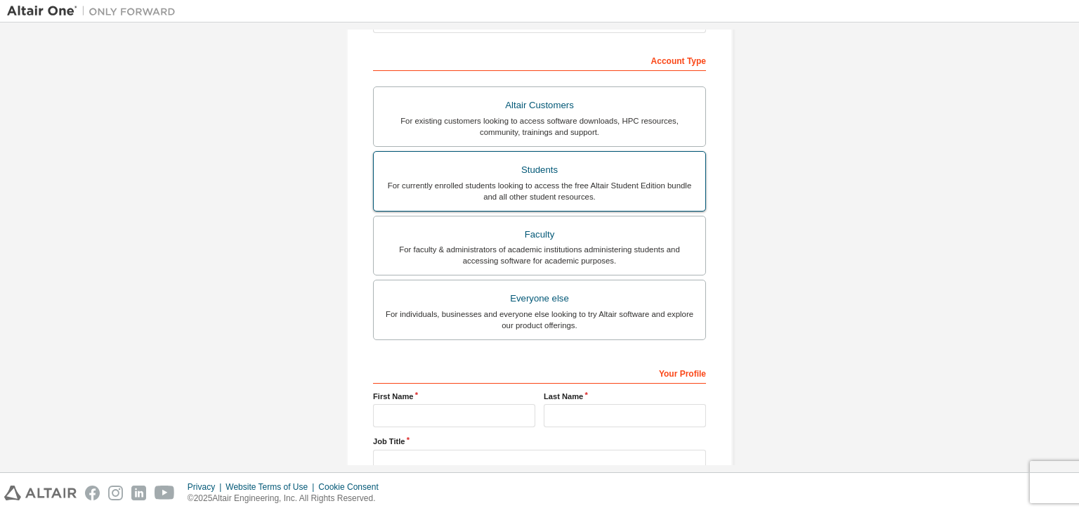
scroll to position [216, 0]
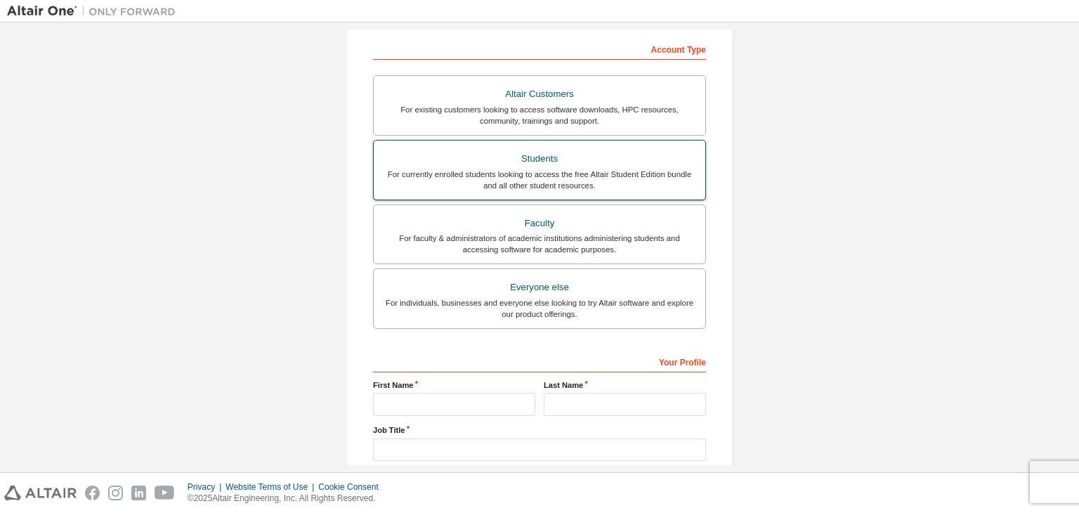
click at [491, 180] on div "For currently enrolled students looking to access the free Altair Student Editi…" at bounding box center [539, 180] width 315 height 22
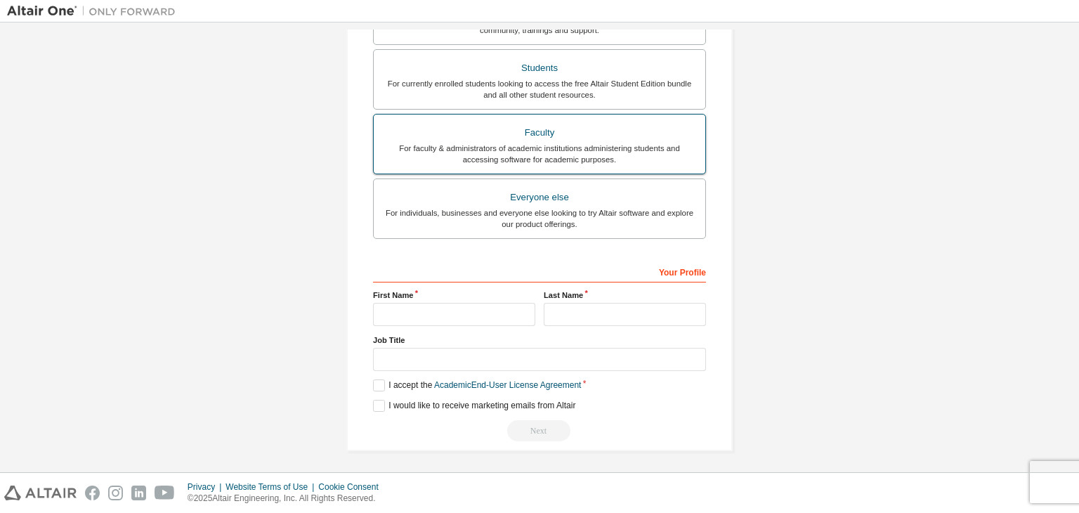
scroll to position [342, 0]
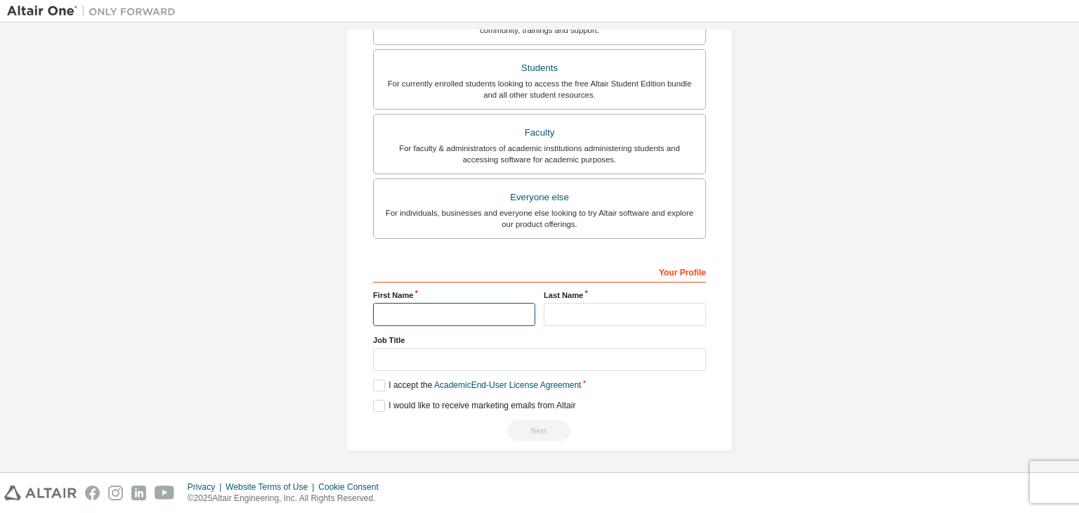
click at [428, 308] on input "text" at bounding box center [454, 314] width 162 height 23
type input "****"
click at [591, 314] on input "text" at bounding box center [625, 314] width 162 height 23
type input "*****"
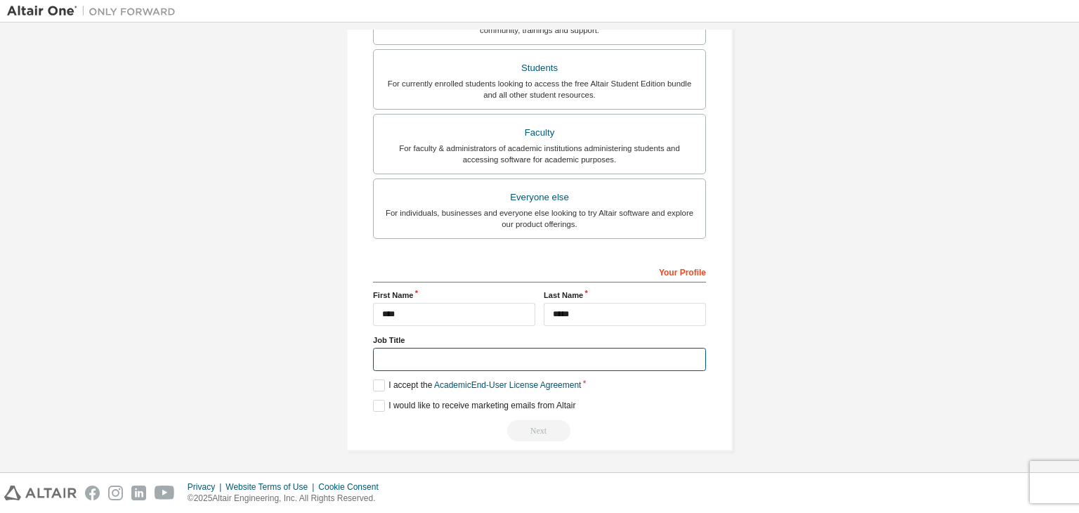
click at [399, 356] on input "text" at bounding box center [539, 359] width 333 height 23
type input "*******"
click at [378, 385] on label "I accept the Academic End-User License Agreement" at bounding box center [477, 385] width 208 height 12
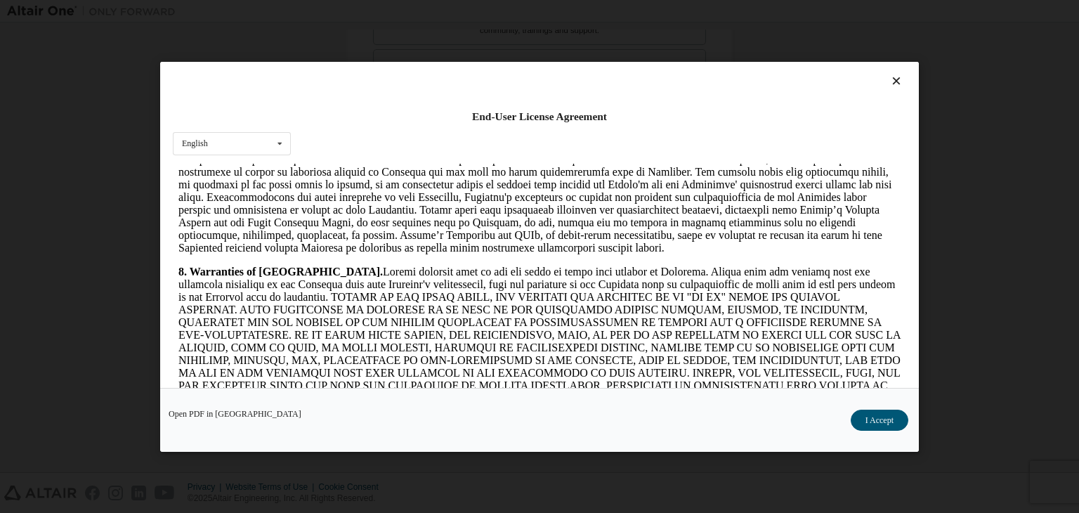
scroll to position [1510, 0]
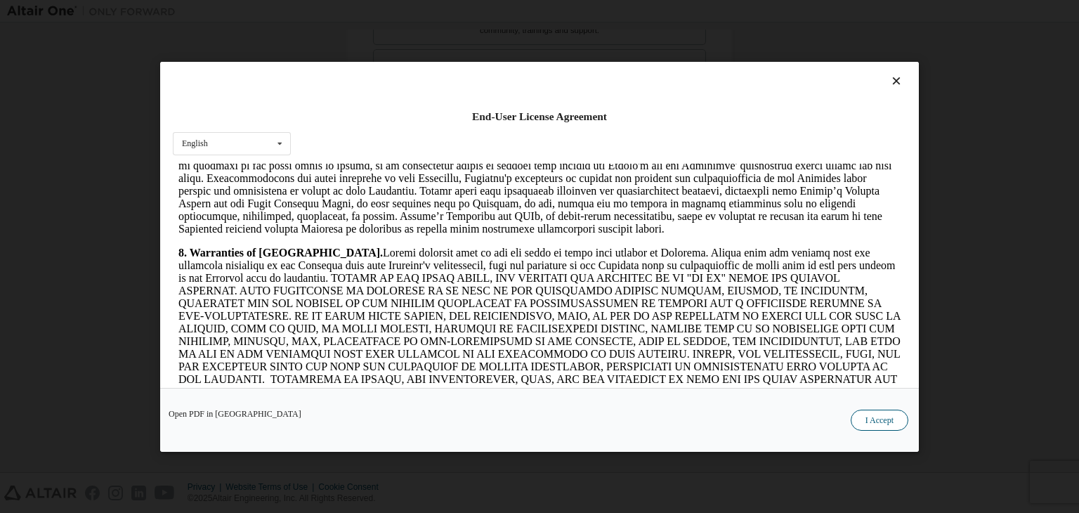
click at [863, 417] on button "I Accept" at bounding box center [879, 419] width 58 height 21
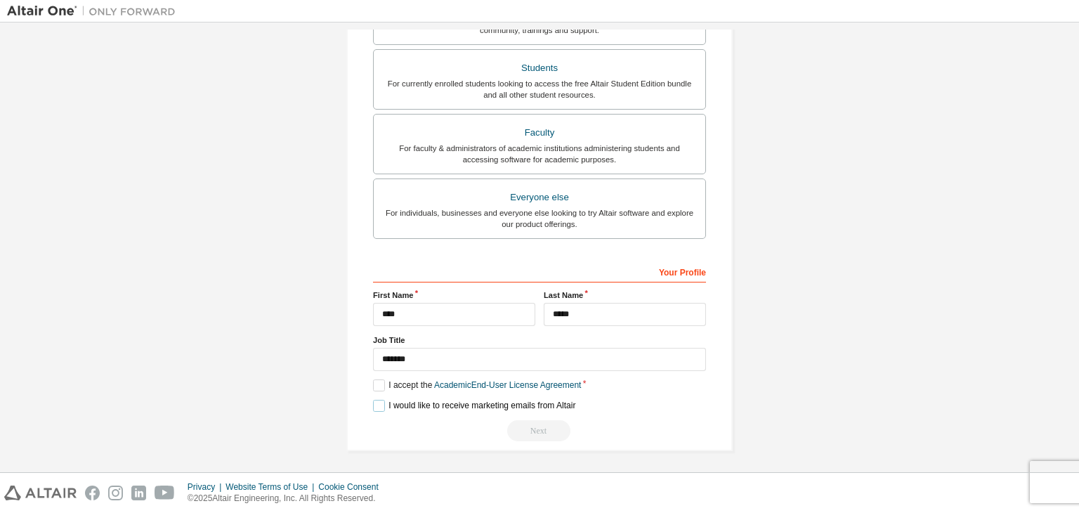
click at [378, 403] on label "I would like to receive marketing emails from Altair" at bounding box center [474, 406] width 202 height 12
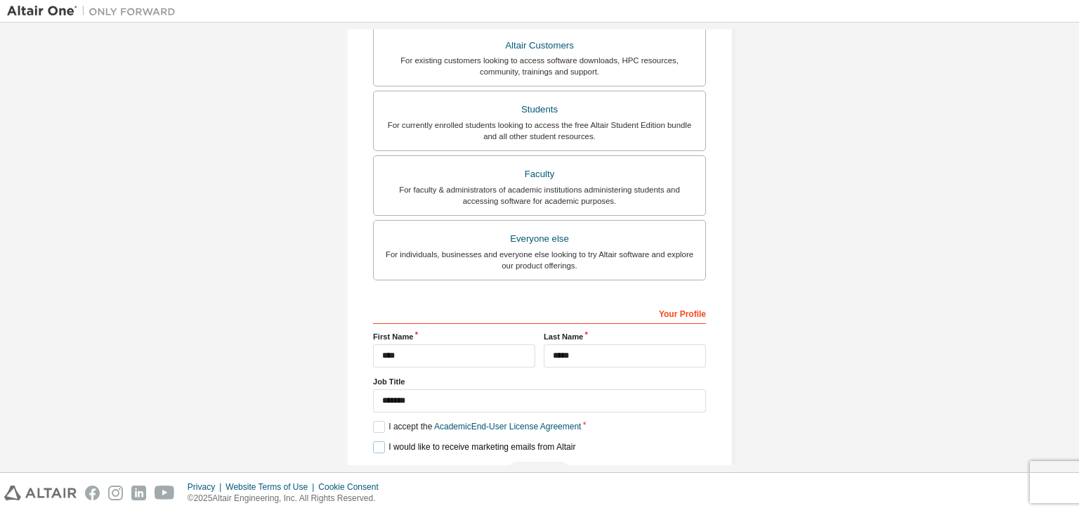
scroll to position [342, 0]
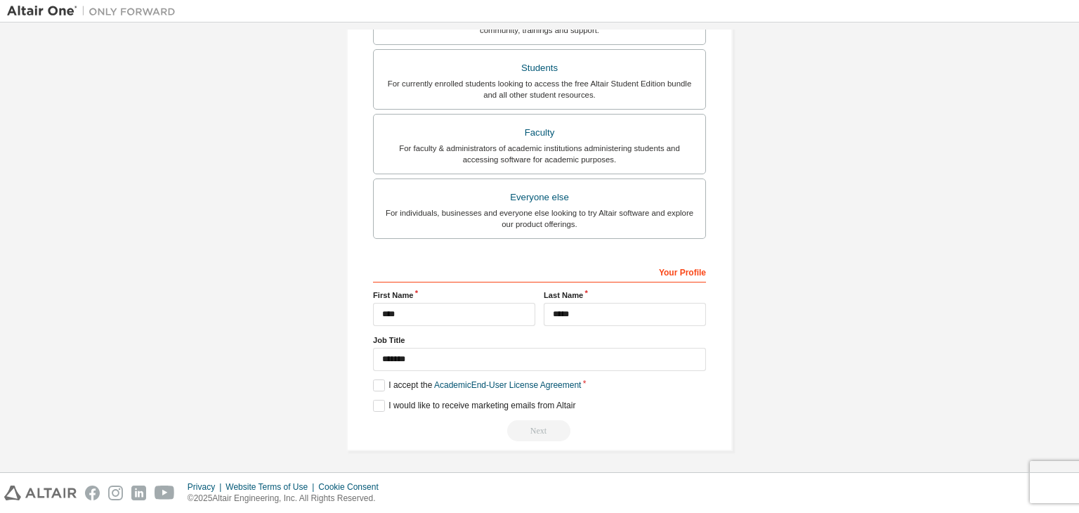
click at [525, 426] on div "Next" at bounding box center [539, 430] width 333 height 21
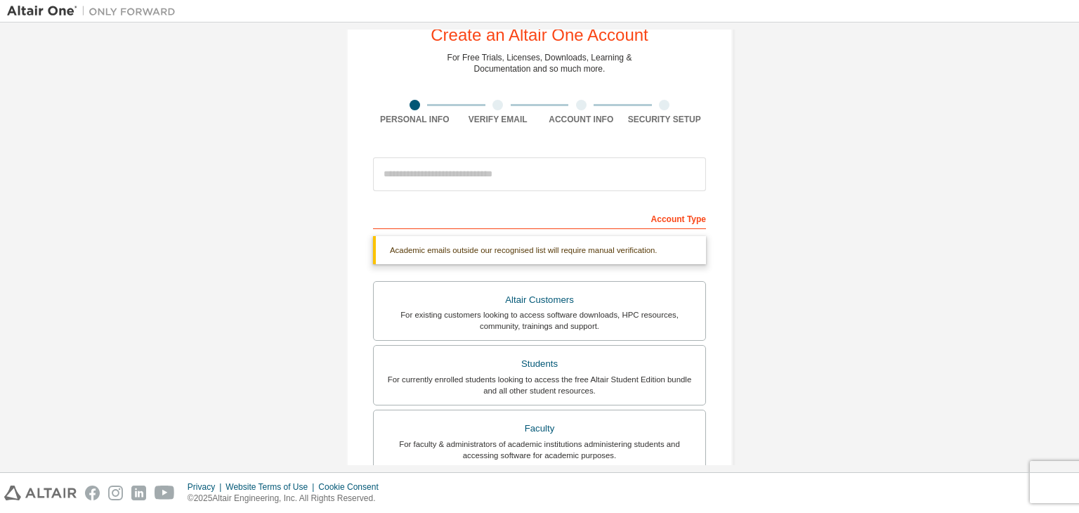
scroll to position [0, 0]
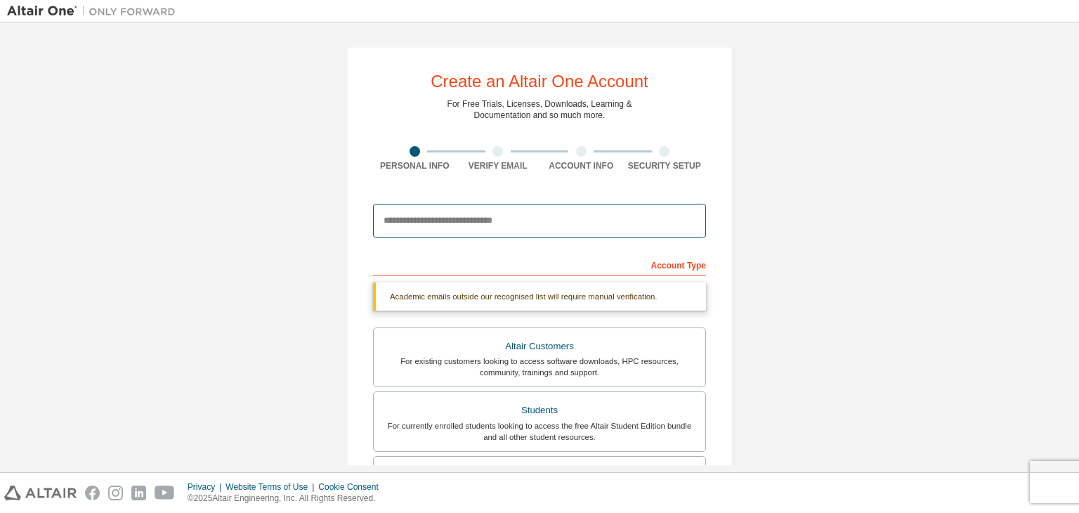
click at [466, 204] on input "email" at bounding box center [539, 221] width 333 height 34
type input "**********"
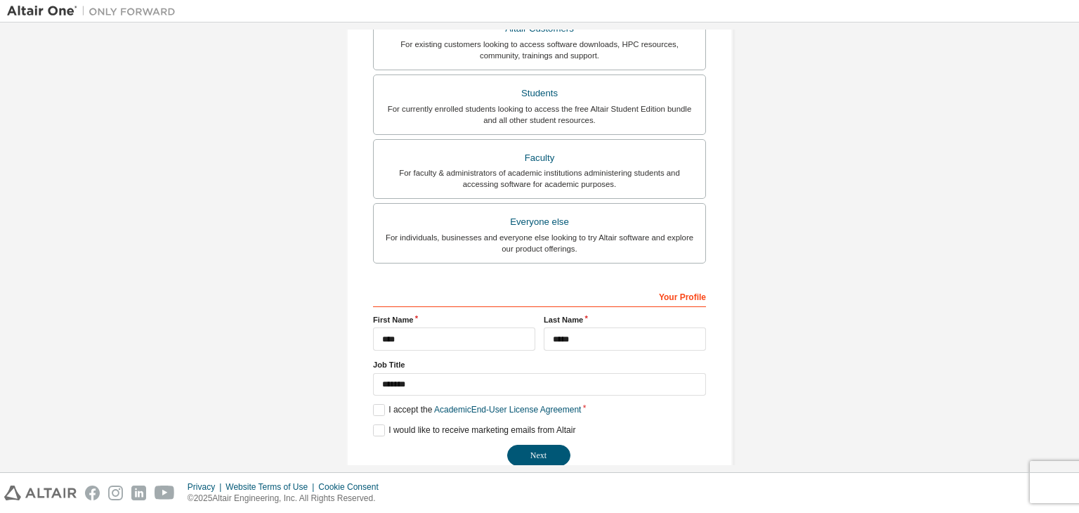
scroll to position [305, 0]
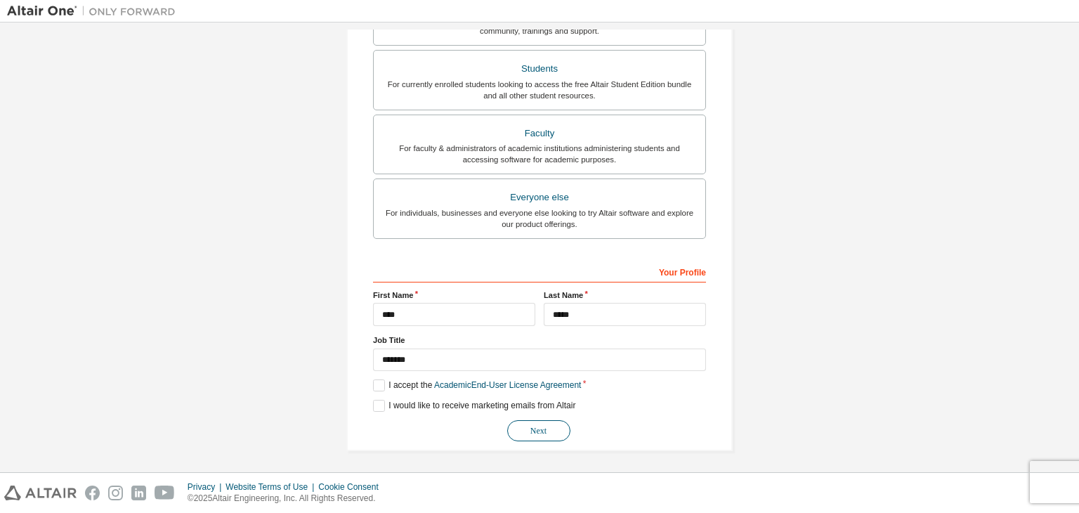
click at [526, 429] on button "Next" at bounding box center [538, 430] width 63 height 21
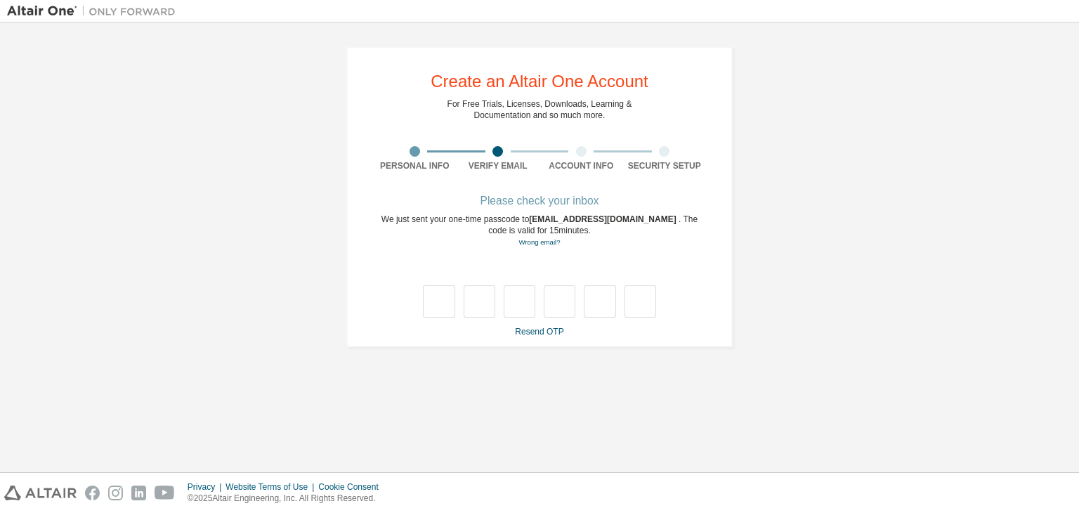
scroll to position [0, 0]
type input "*"
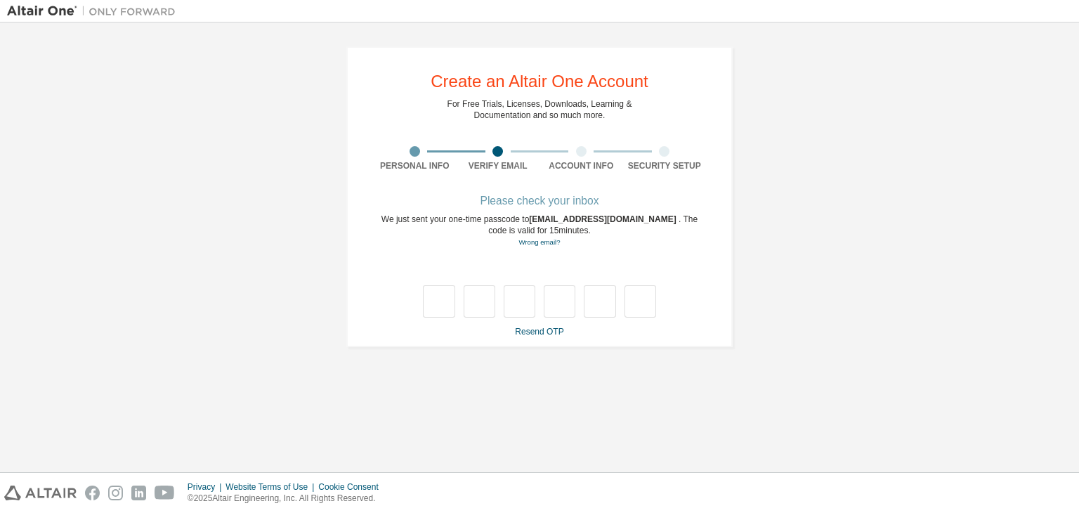
type input "*"
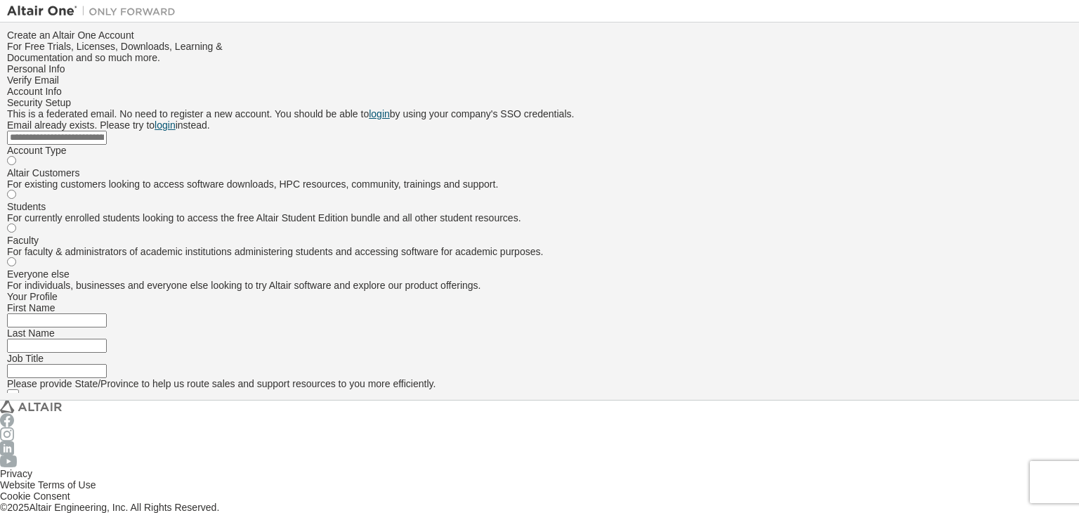
click at [496, 74] on div at bounding box center [539, 74] width 1065 height 0
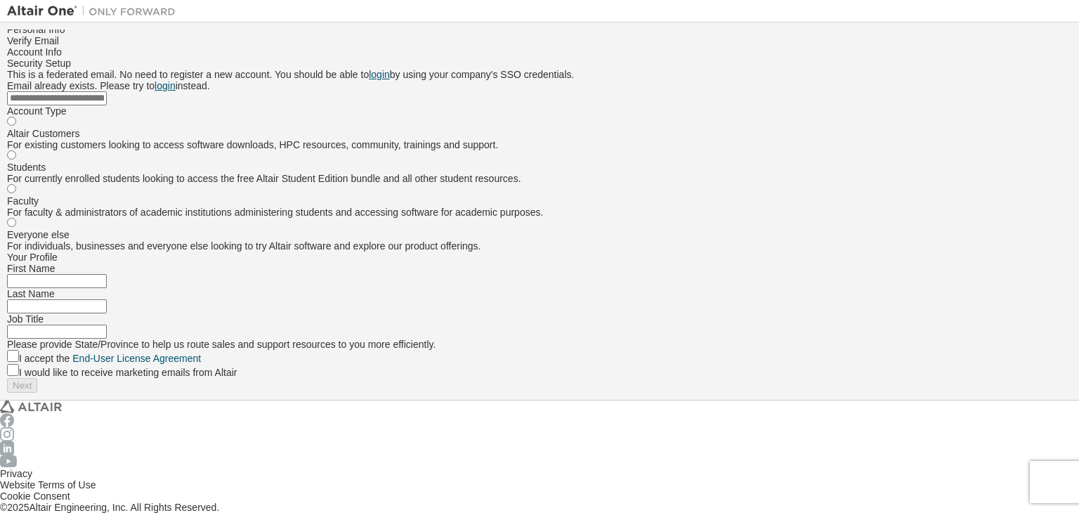
scroll to position [53, 0]
click at [107, 105] on input "email" at bounding box center [57, 98] width 100 height 14
type input "**********"
click at [107, 288] on input "text" at bounding box center [57, 281] width 100 height 14
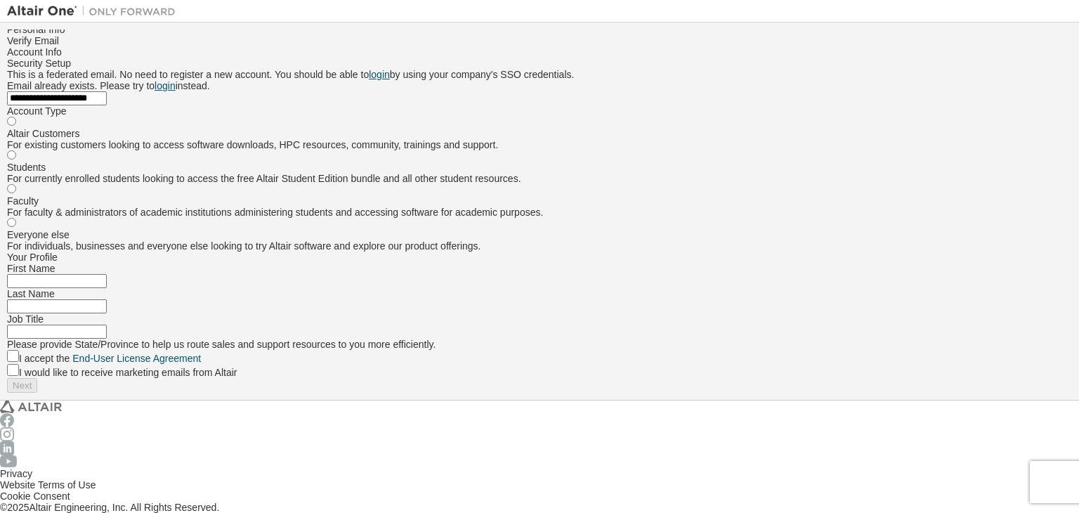
type input "****"
click at [107, 313] on input "text" at bounding box center [57, 306] width 100 height 14
type input "*****"
click at [107, 338] on input "text" at bounding box center [57, 331] width 100 height 14
type input "*******"
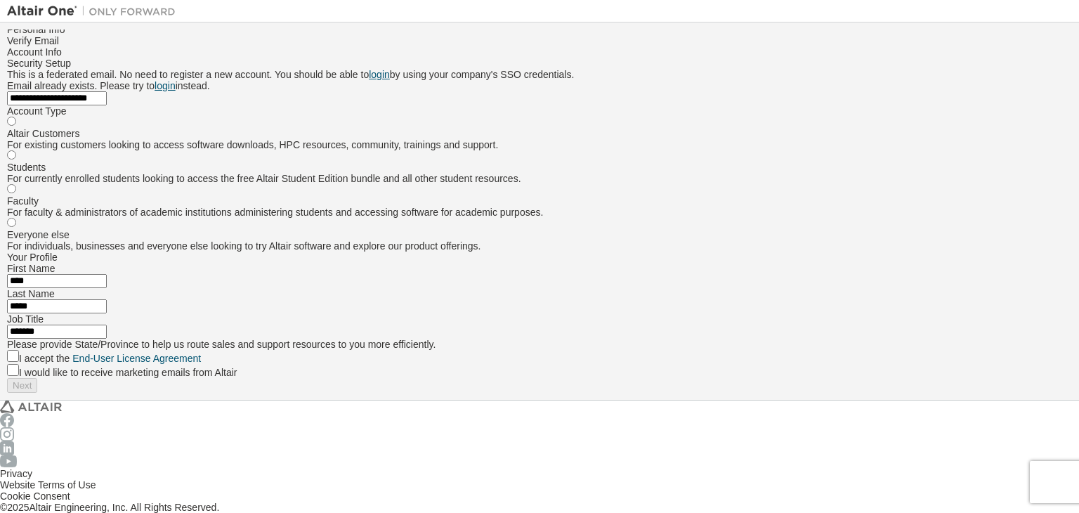
click at [201, 364] on label "I accept the End-User License Agreement" at bounding box center [110, 358] width 182 height 11
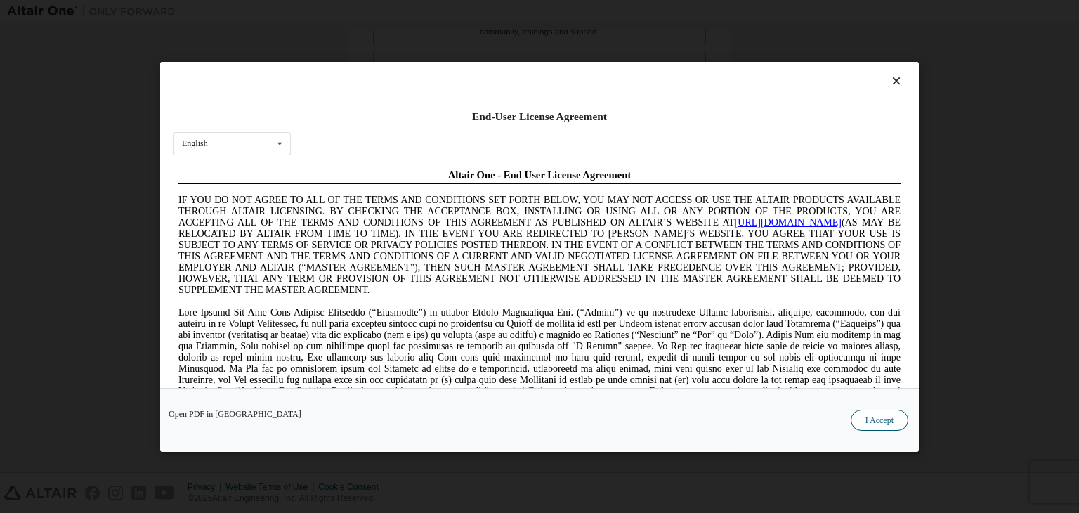
click at [869, 413] on button "I Accept" at bounding box center [879, 419] width 58 height 21
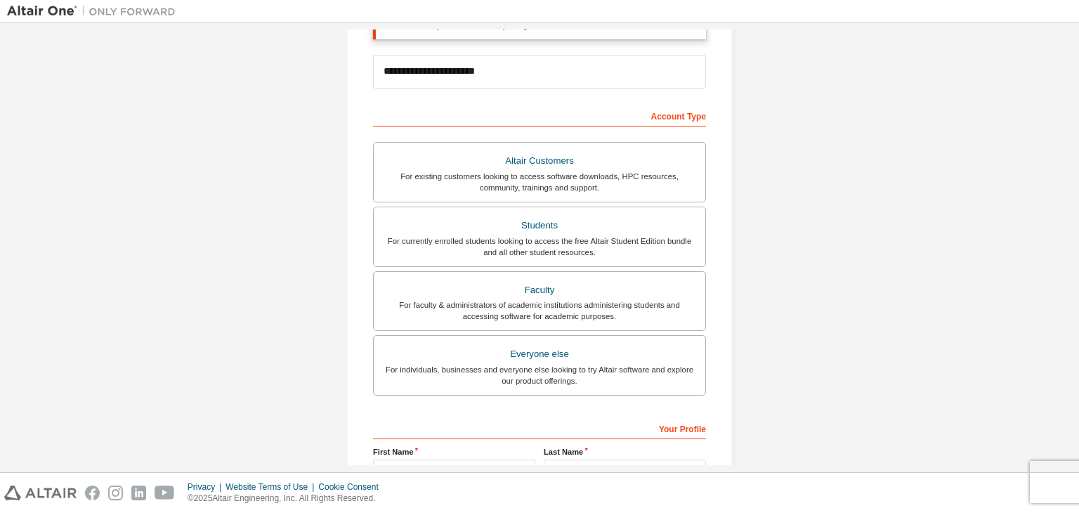
scroll to position [180, 0]
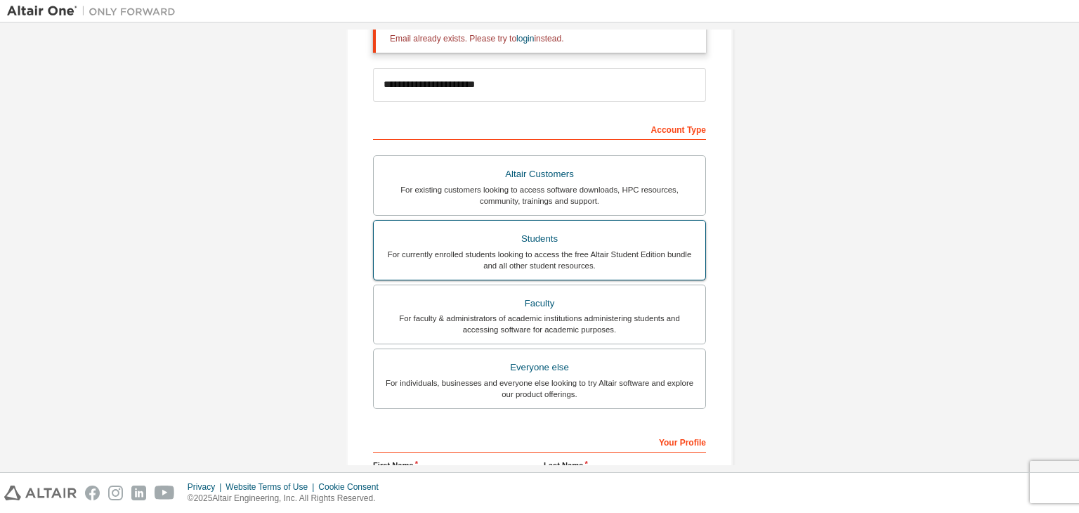
click at [534, 252] on div "For currently enrolled students looking to access the free Altair Student Editi…" at bounding box center [539, 260] width 315 height 22
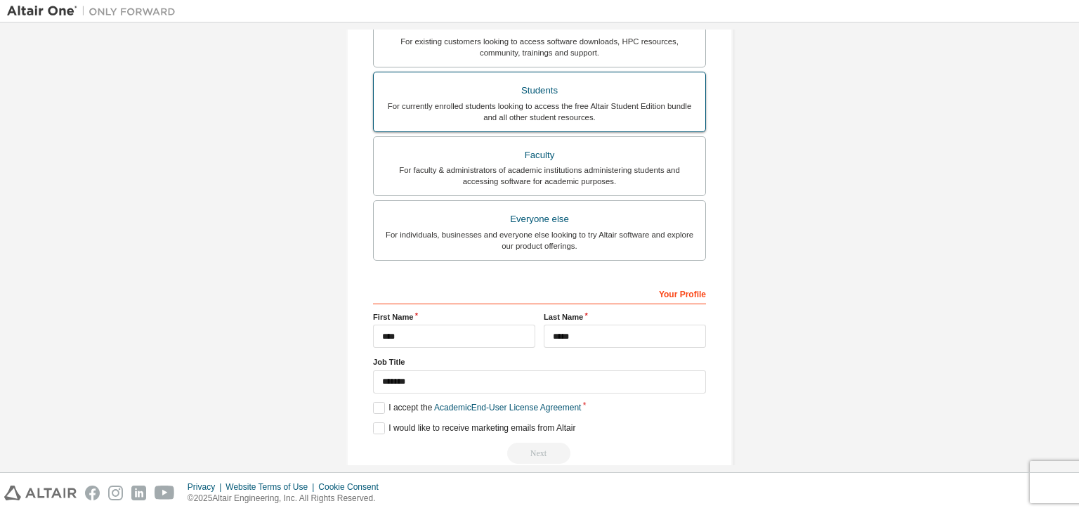
scroll to position [350, 0]
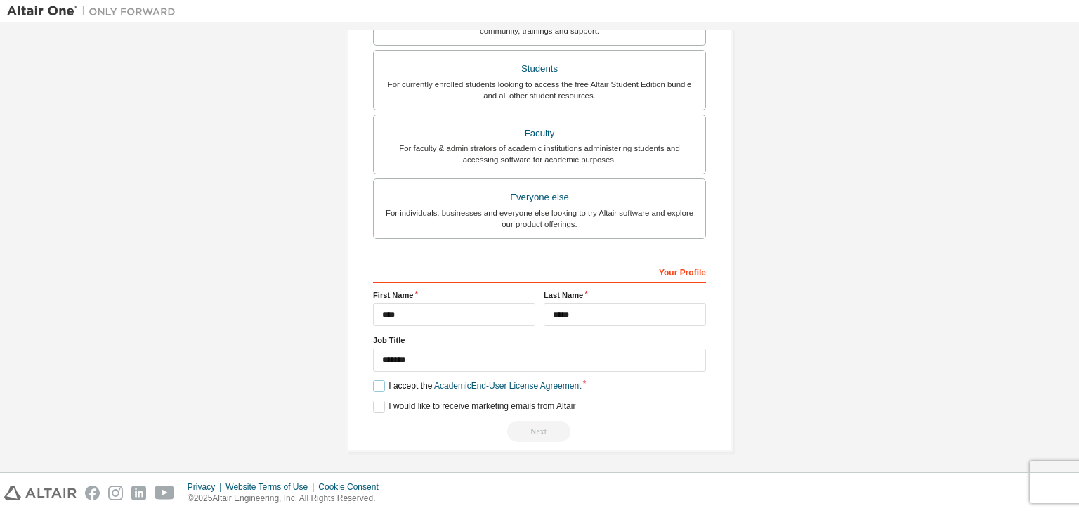
click at [376, 385] on label "I accept the Academic End-User License Agreement" at bounding box center [477, 386] width 208 height 12
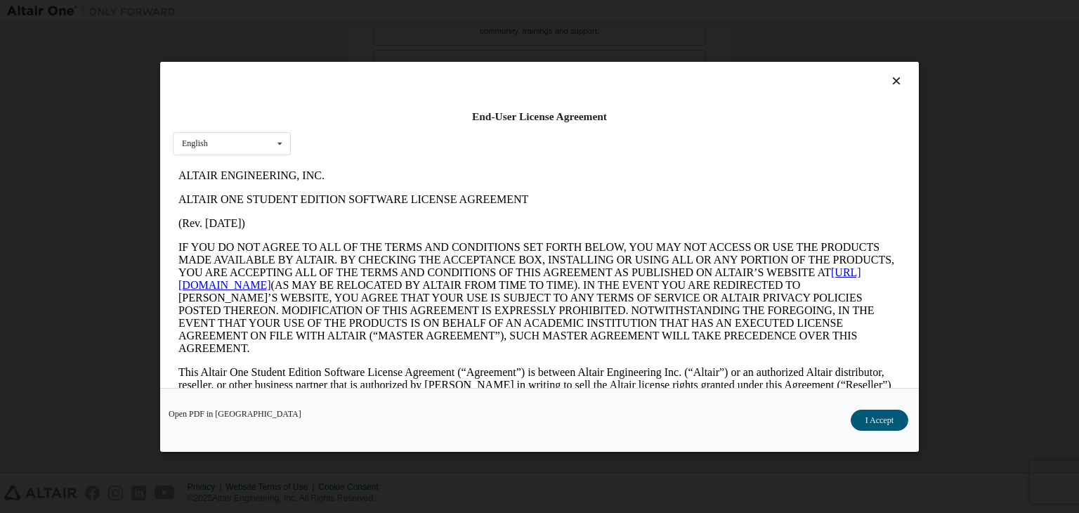
scroll to position [0, 0]
click at [862, 423] on button "I Accept" at bounding box center [879, 419] width 58 height 21
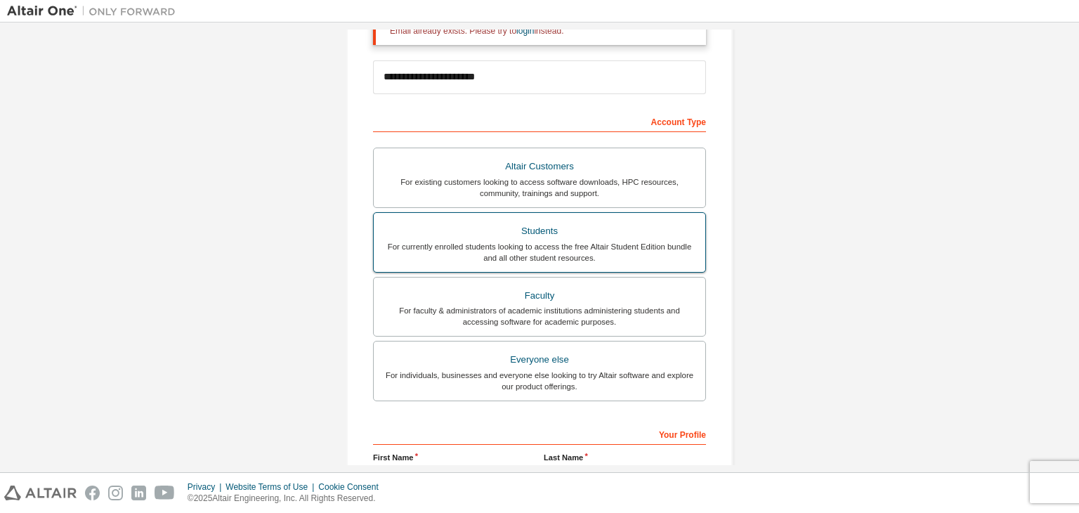
scroll to position [188, 0]
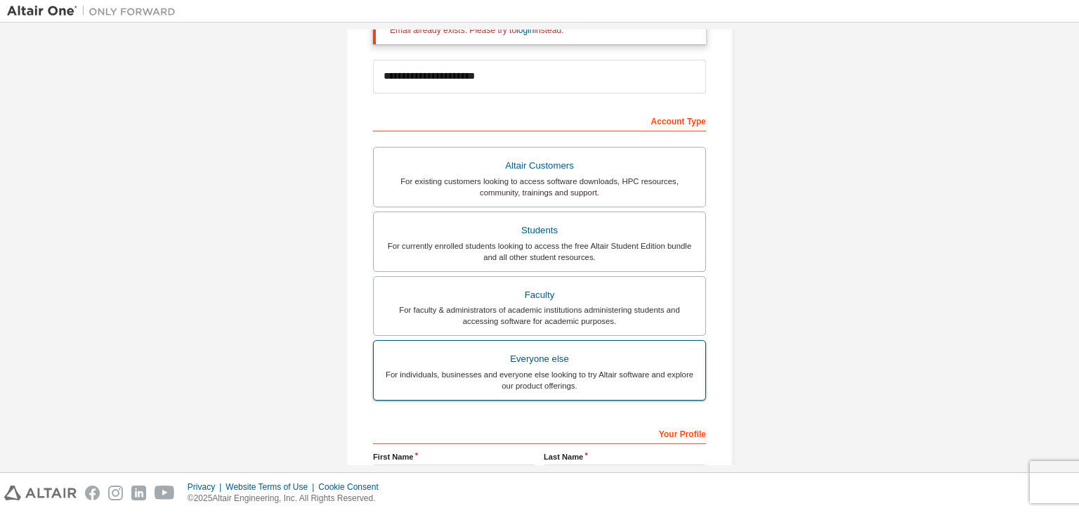
click at [534, 361] on div "Everyone else" at bounding box center [539, 359] width 315 height 20
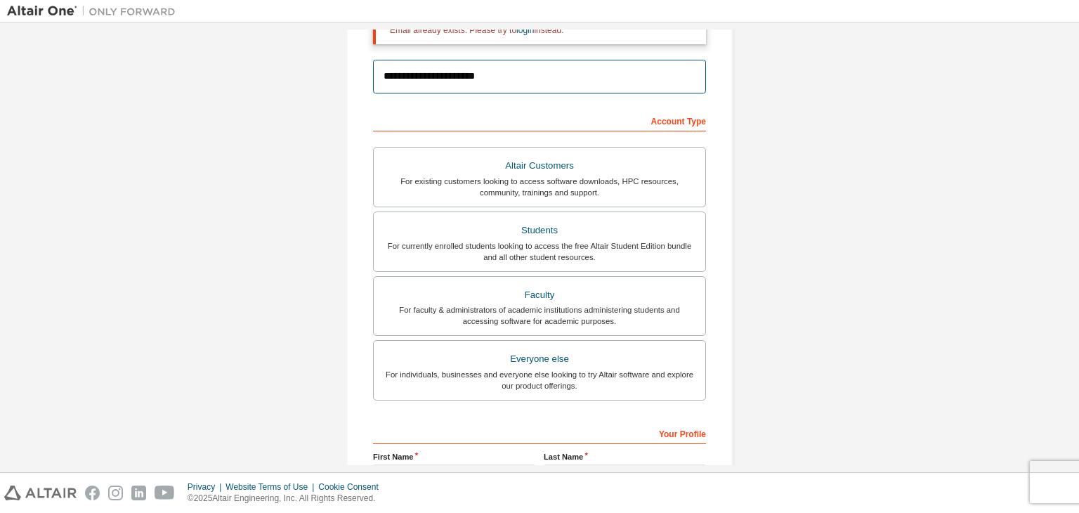
click at [492, 84] on input "**********" at bounding box center [539, 77] width 333 height 34
drag, startPoint x: 492, startPoint y: 84, endPoint x: 357, endPoint y: 65, distance: 135.5
click at [357, 65] on div "**********" at bounding box center [539, 235] width 386 height 755
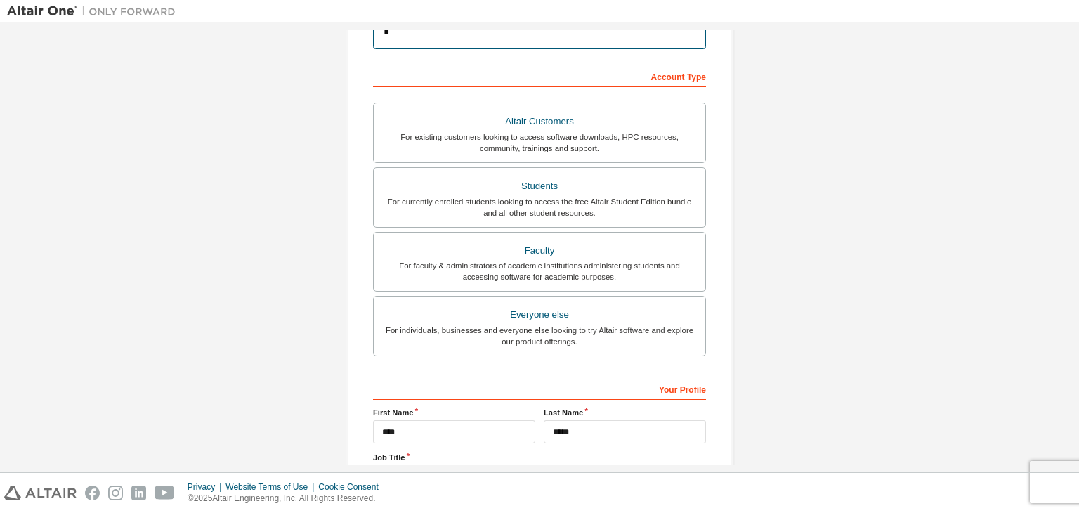
scroll to position [143, 0]
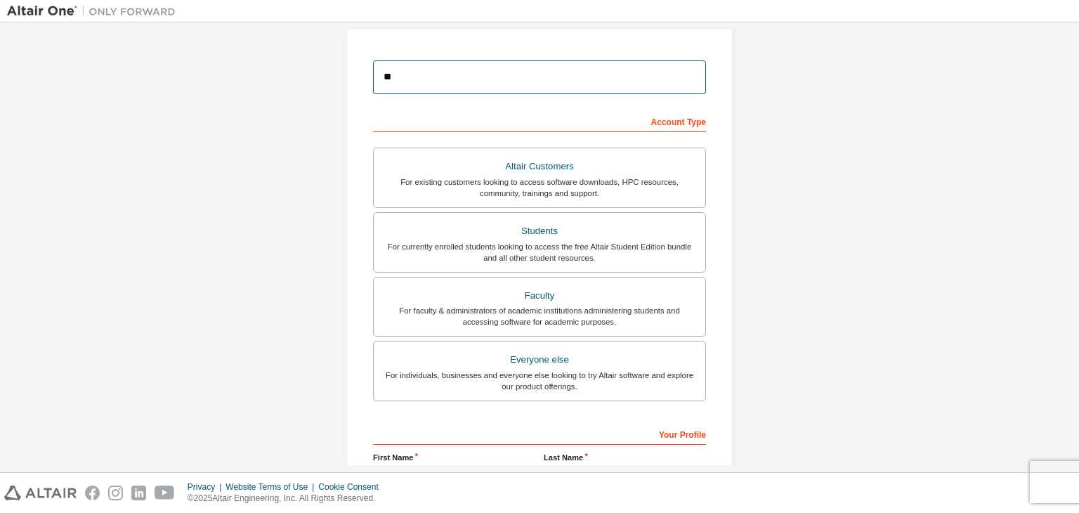
type input "**********"
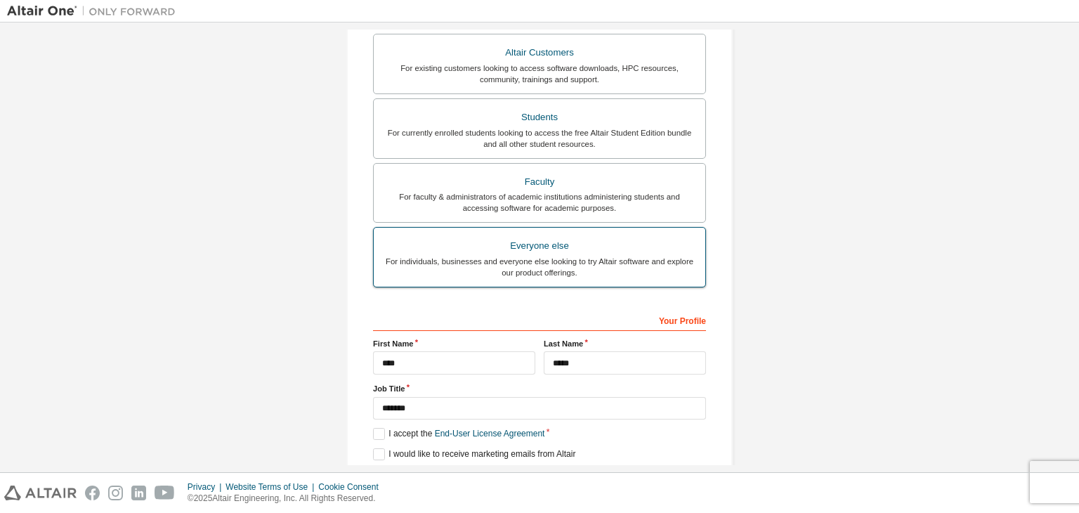
scroll to position [305, 0]
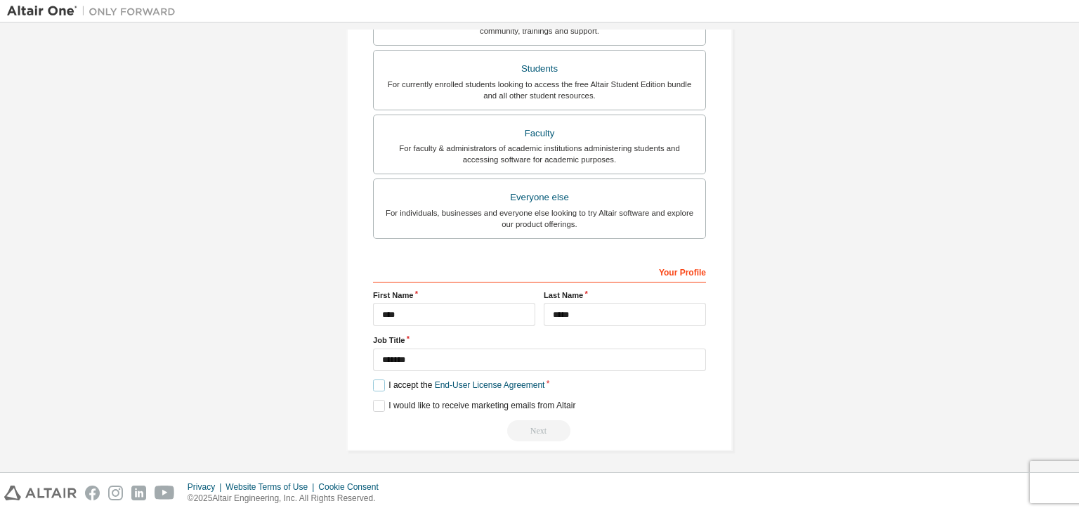
click at [376, 379] on label "I accept the End-User License Agreement" at bounding box center [458, 385] width 171 height 12
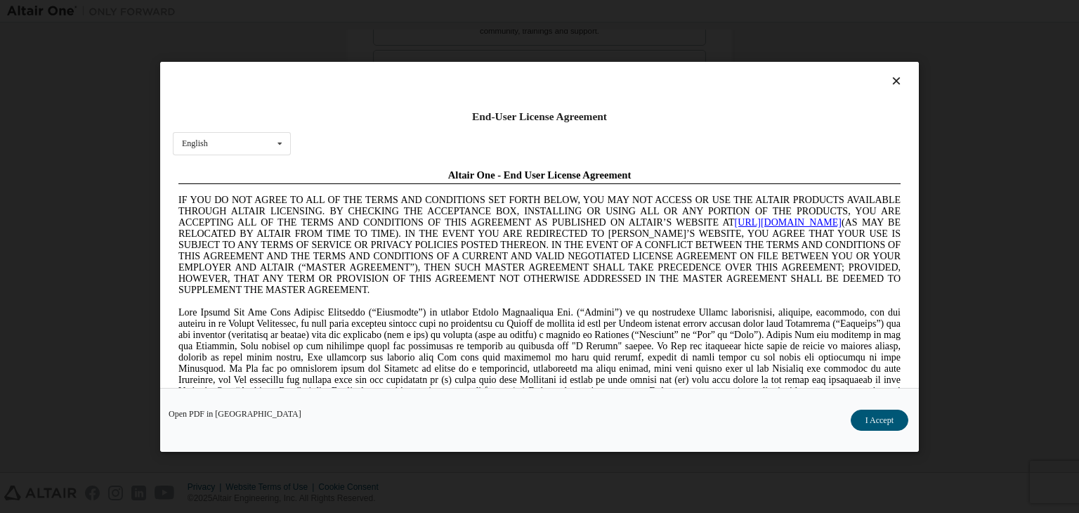
scroll to position [0, 0]
click at [871, 414] on button "I Accept" at bounding box center [879, 419] width 58 height 21
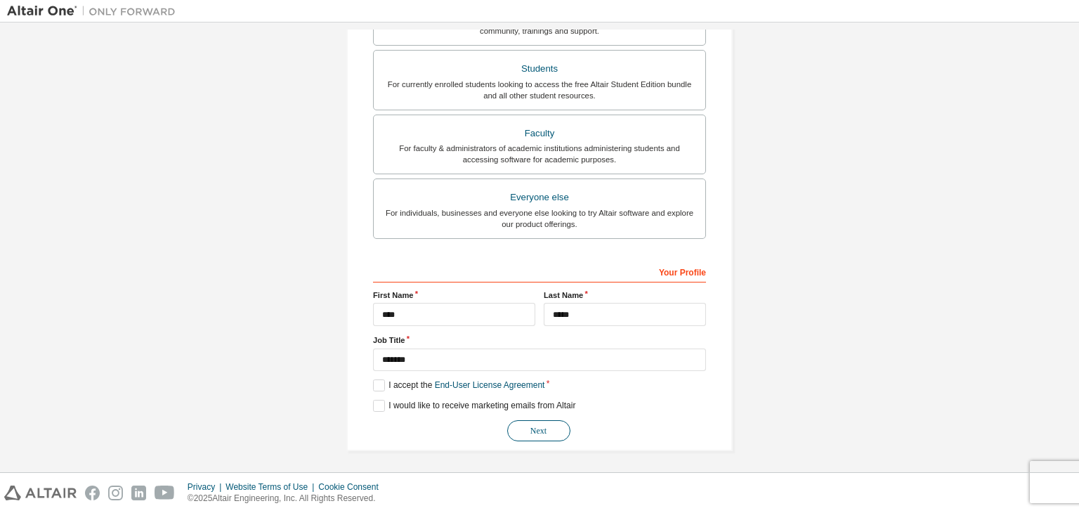
click at [533, 429] on button "Next" at bounding box center [538, 430] width 63 height 21
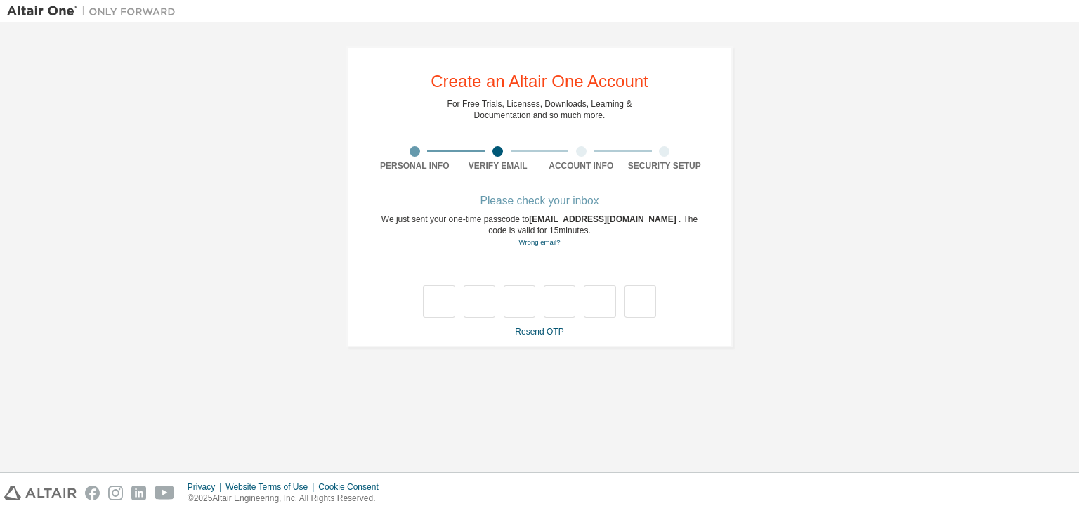
type input "*"
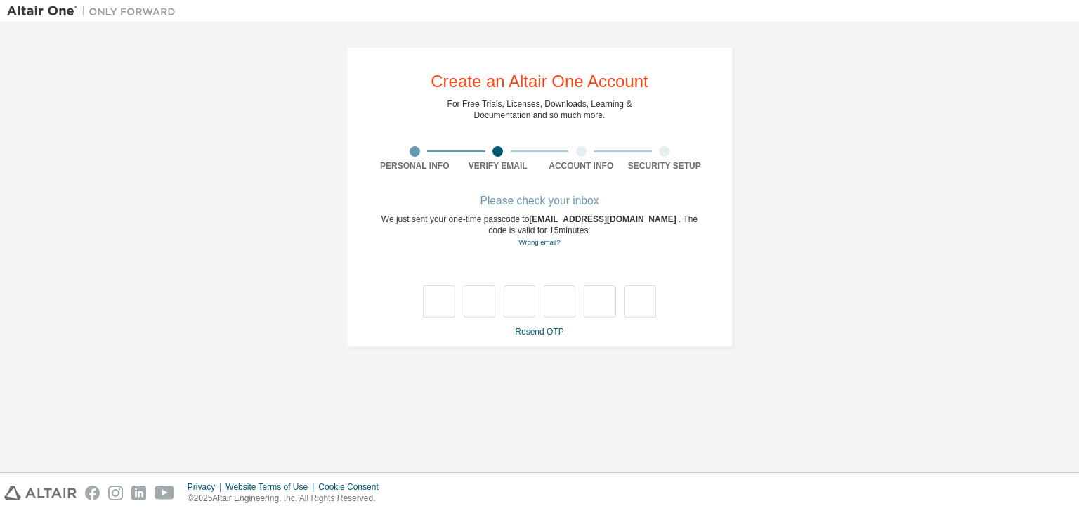
type input "*"
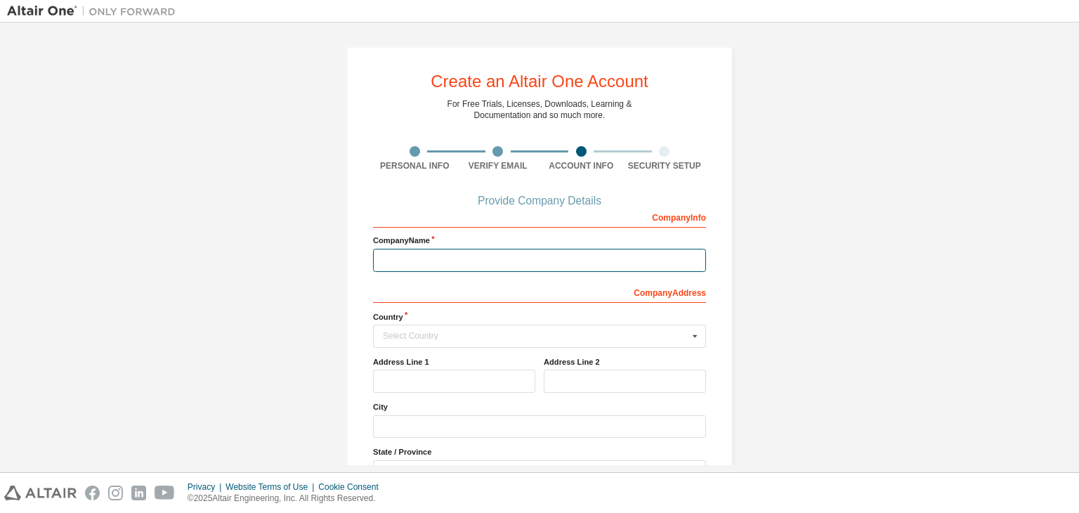
click at [430, 266] on input "text" at bounding box center [539, 260] width 333 height 23
type input "**********"
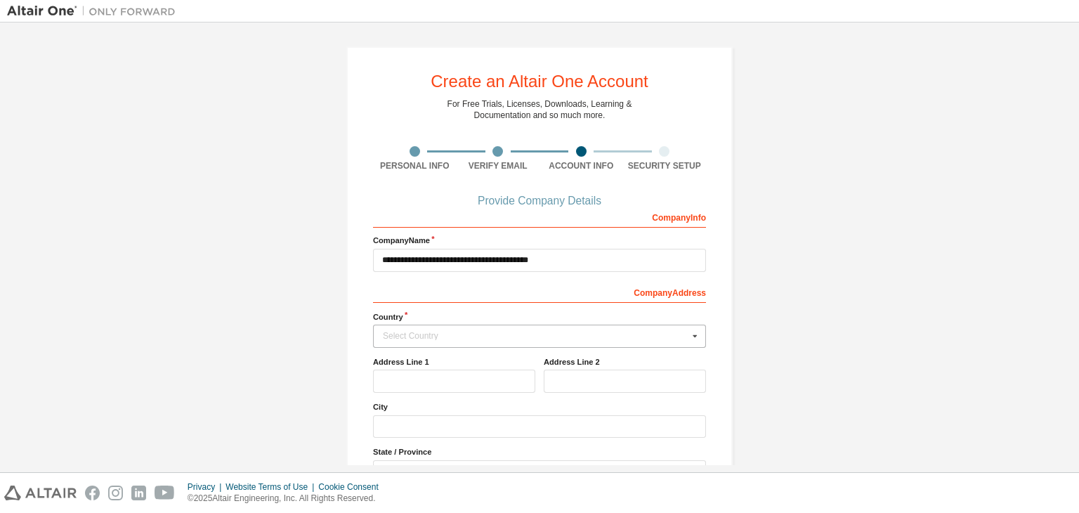
click at [415, 334] on div "Select Country" at bounding box center [535, 335] width 305 height 8
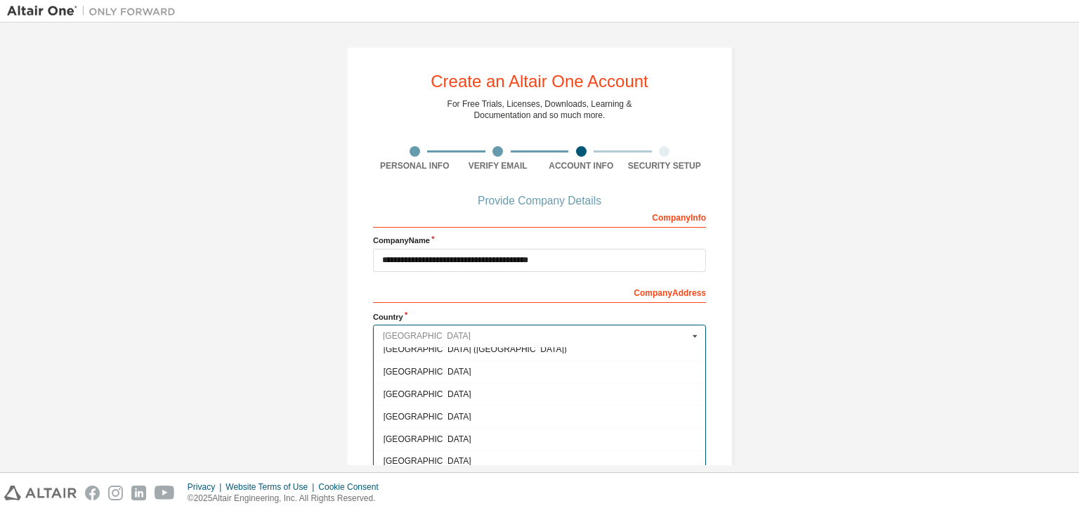
scroll to position [2174, 0]
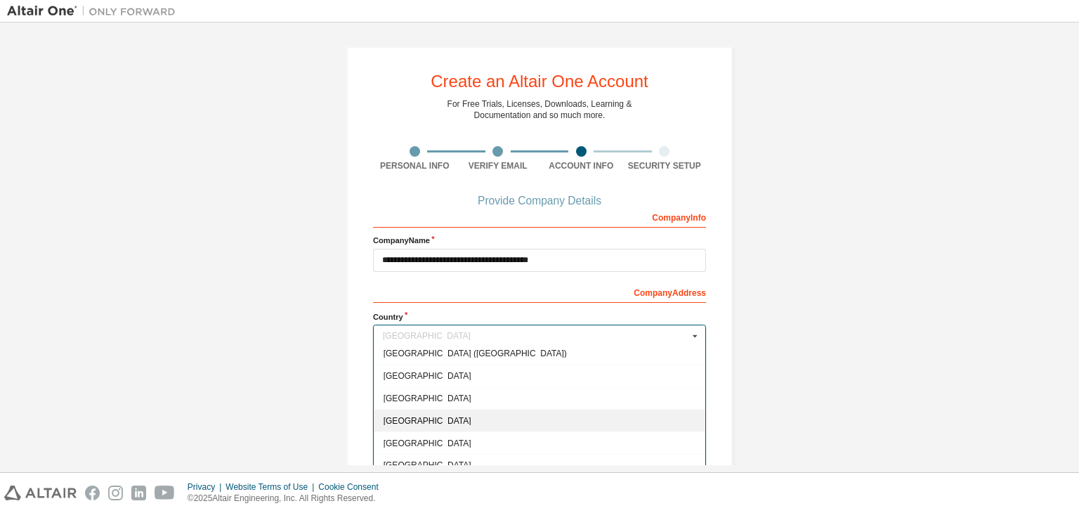
click at [430, 416] on span "India" at bounding box center [539, 420] width 312 height 8
type input "***"
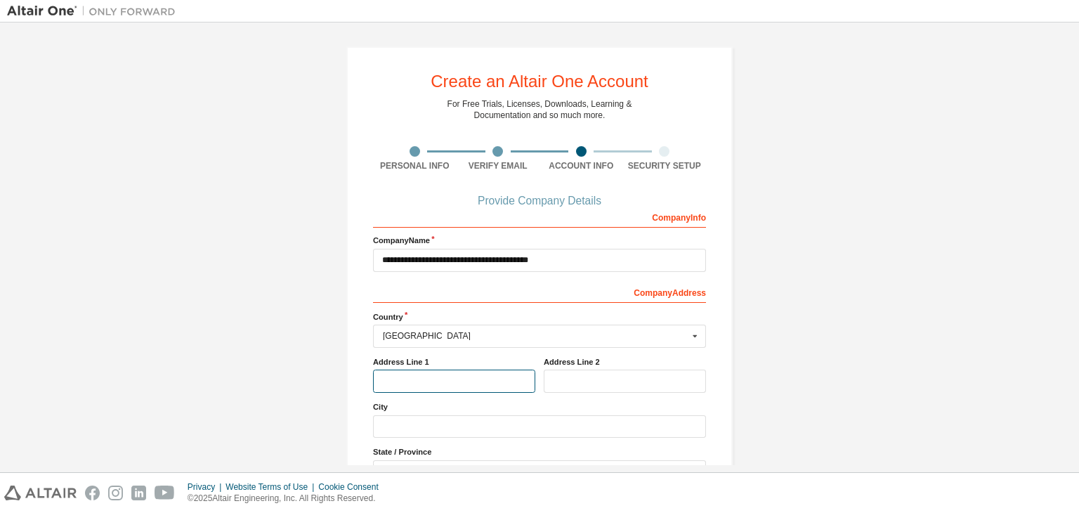
click at [410, 374] on input "text" at bounding box center [454, 380] width 162 height 23
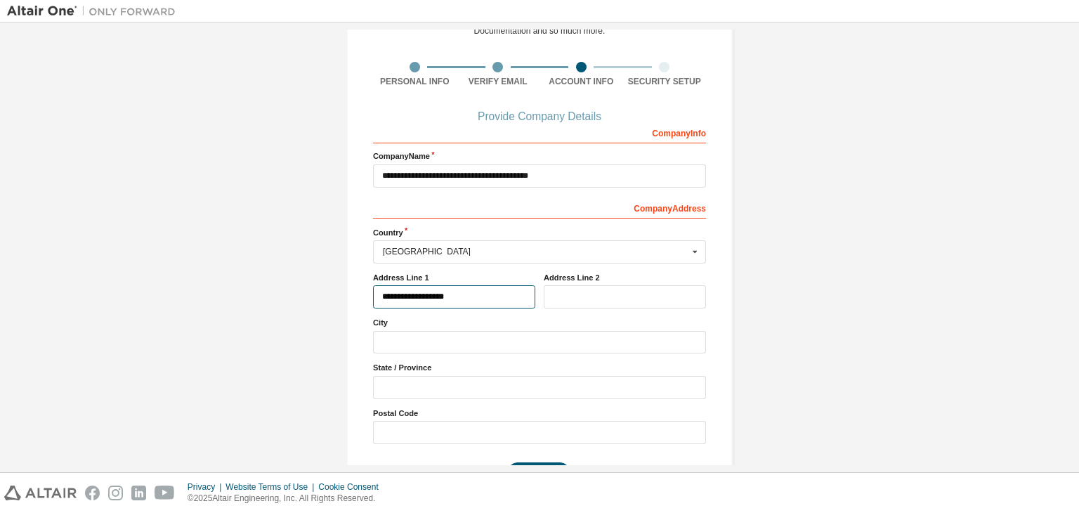
scroll to position [87, 0]
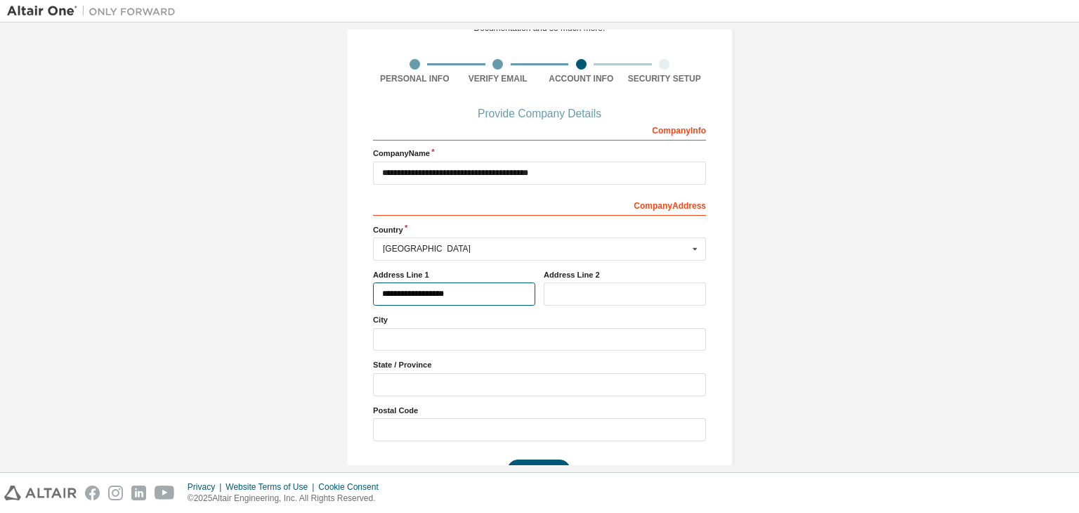
type input "**********"
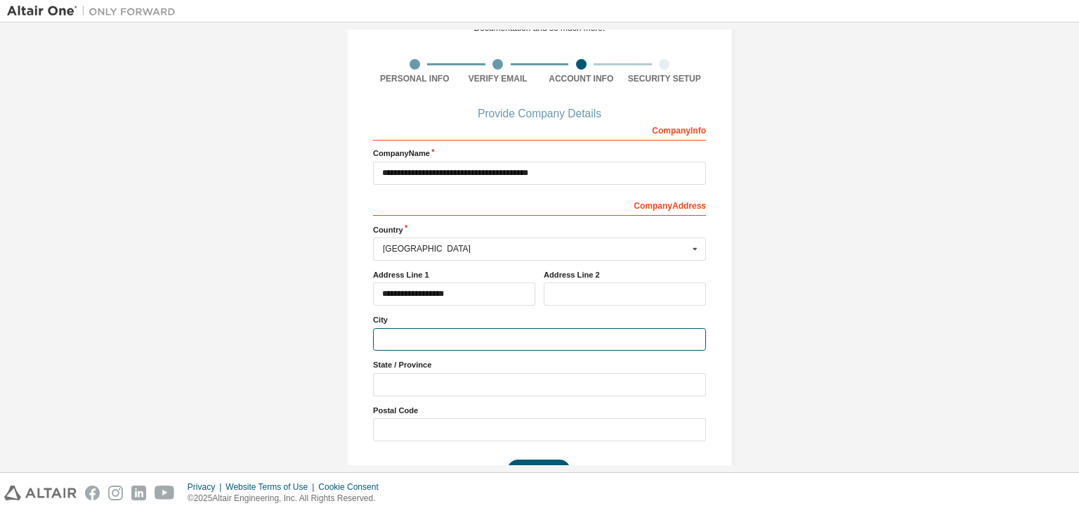
click at [386, 336] on input "text" at bounding box center [539, 339] width 333 height 23
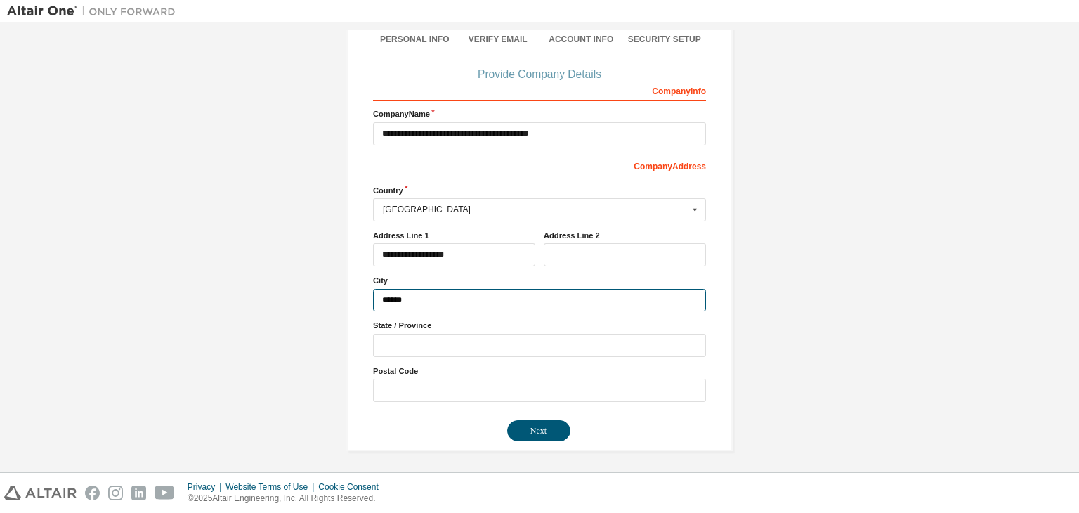
type input "******"
click at [404, 342] on input "text" at bounding box center [539, 345] width 333 height 23
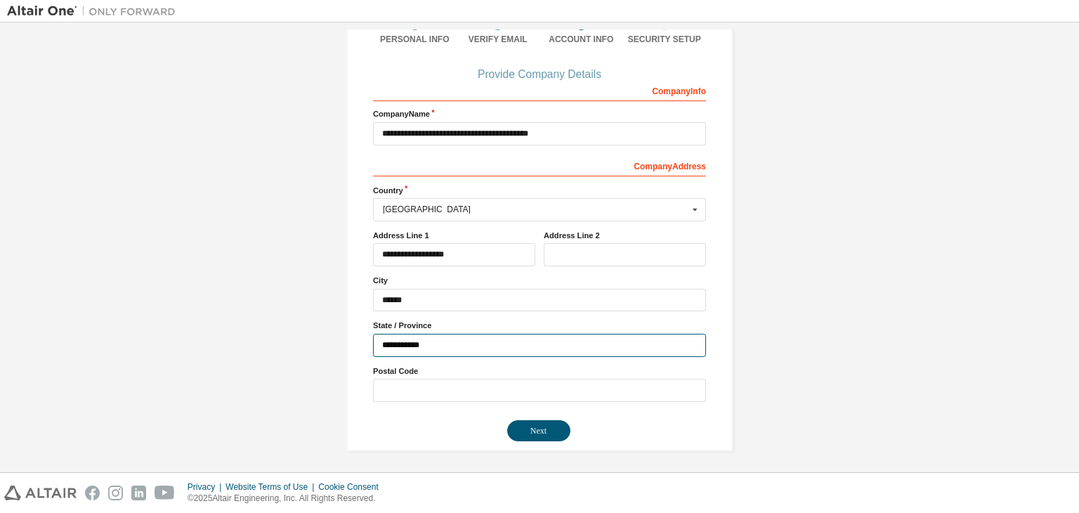
type input "**********"
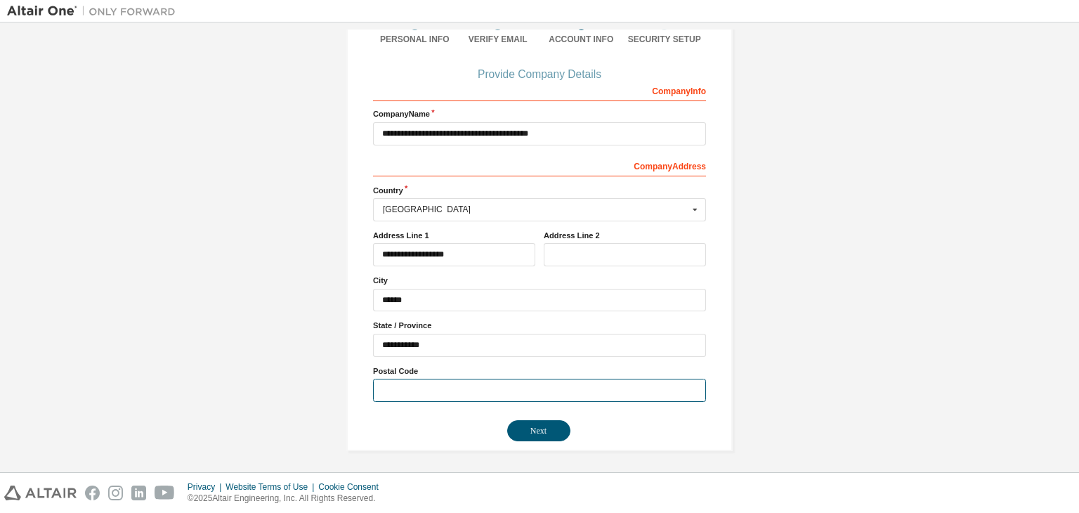
click at [400, 386] on input "text" at bounding box center [539, 389] width 333 height 23
type input "******"
click at [527, 433] on button "Next" at bounding box center [538, 430] width 63 height 21
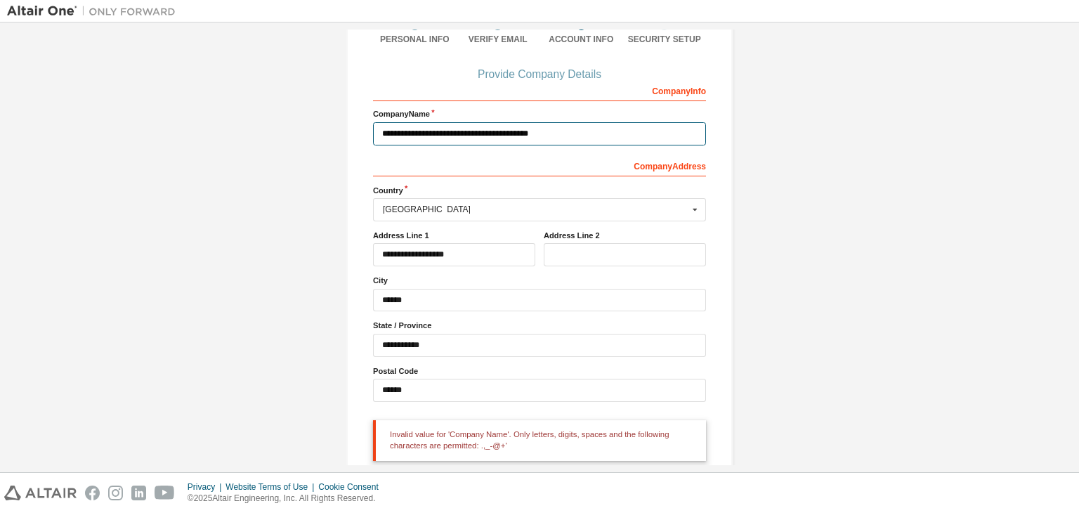
click at [404, 134] on input "**********" at bounding box center [539, 133] width 333 height 23
click at [402, 131] on input "**********" at bounding box center [539, 133] width 333 height 23
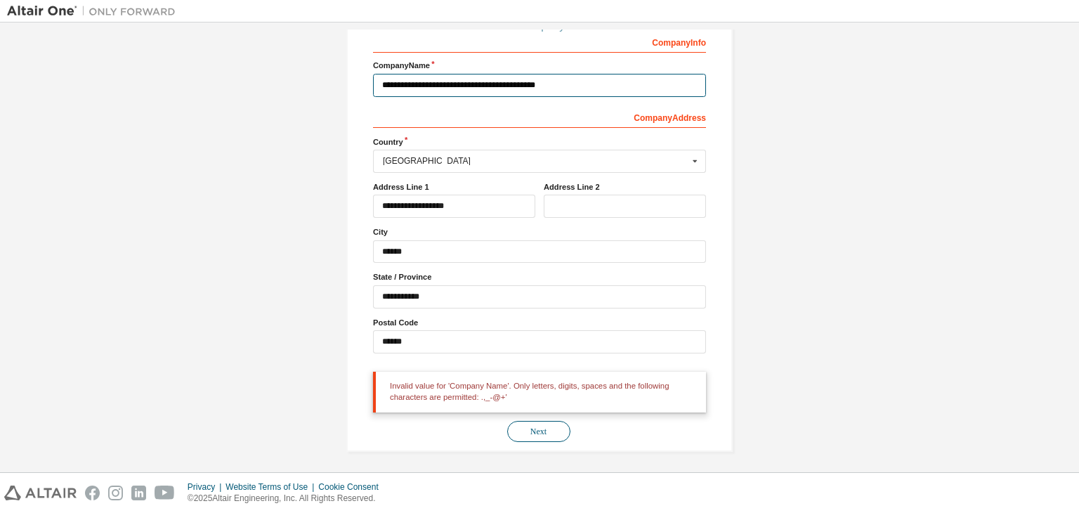
type input "**********"
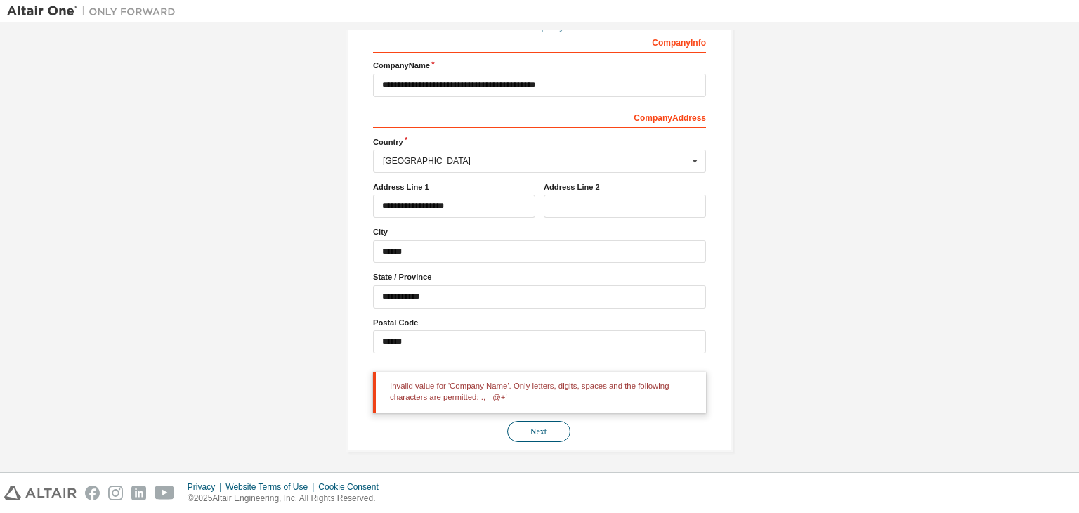
click at [519, 426] on button "Next" at bounding box center [538, 431] width 63 height 21
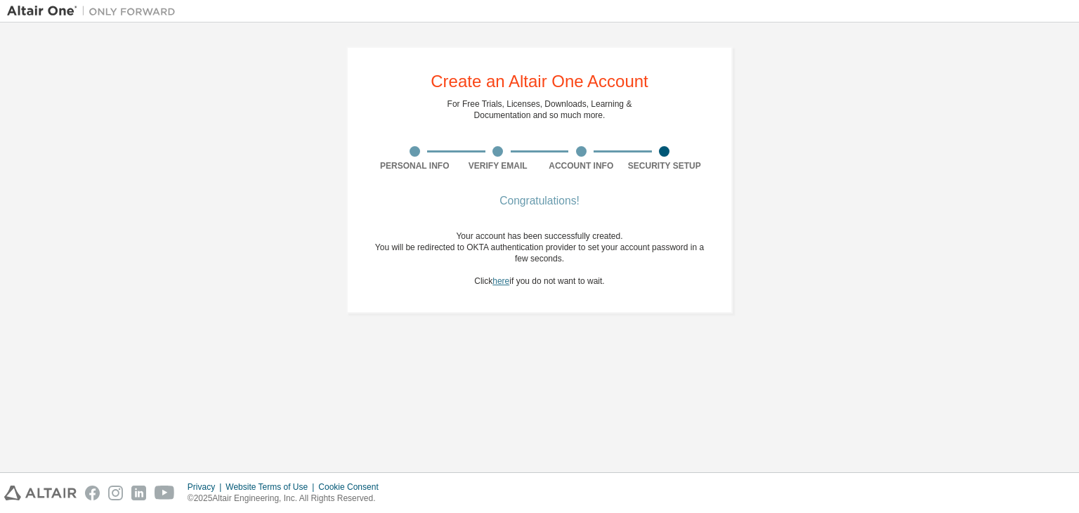
click at [497, 284] on link "here" at bounding box center [500, 281] width 17 height 10
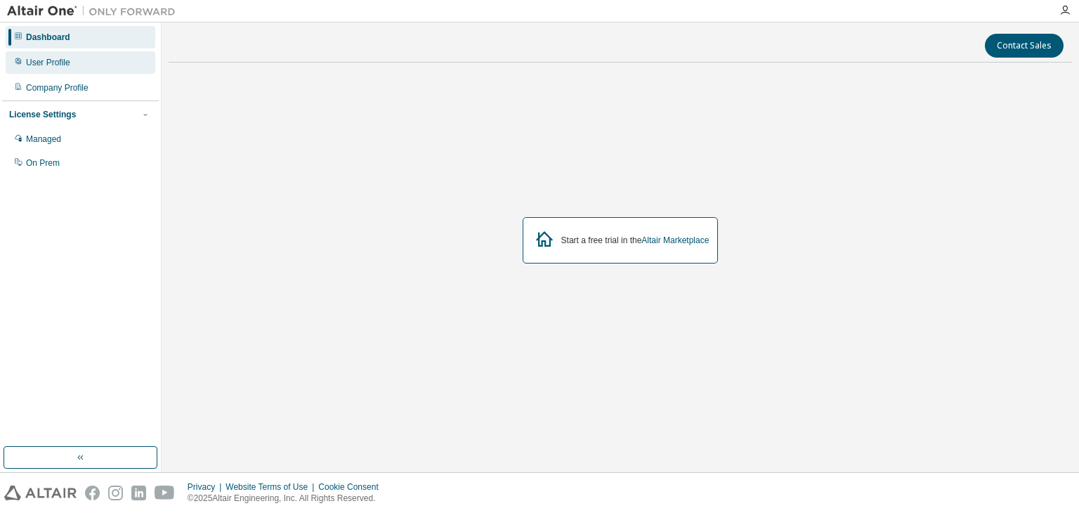
click at [70, 67] on div "User Profile" at bounding box center [81, 62] width 150 height 22
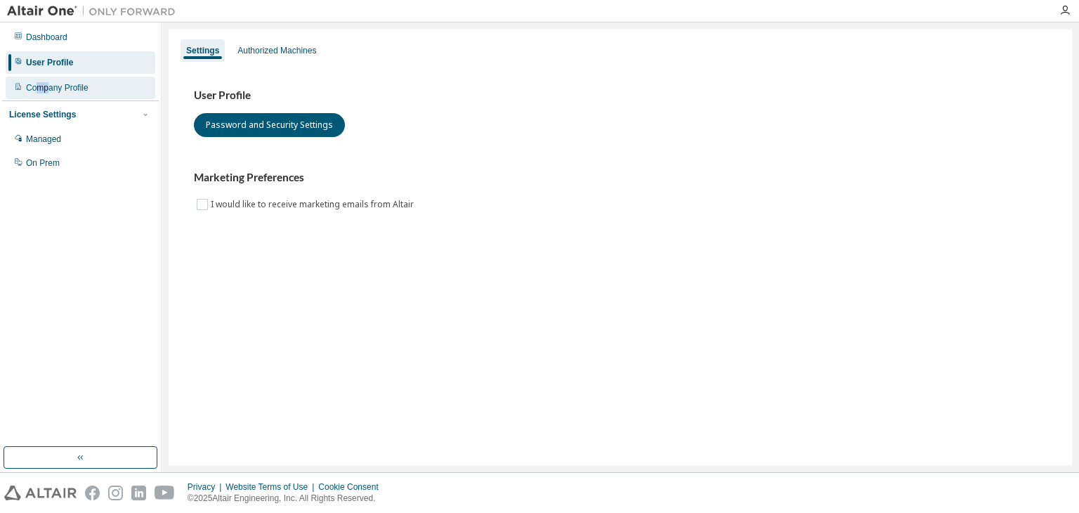
drag, startPoint x: 46, startPoint y: 92, endPoint x: 39, endPoint y: 92, distance: 7.7
click at [39, 92] on div "Company Profile" at bounding box center [57, 87] width 62 height 11
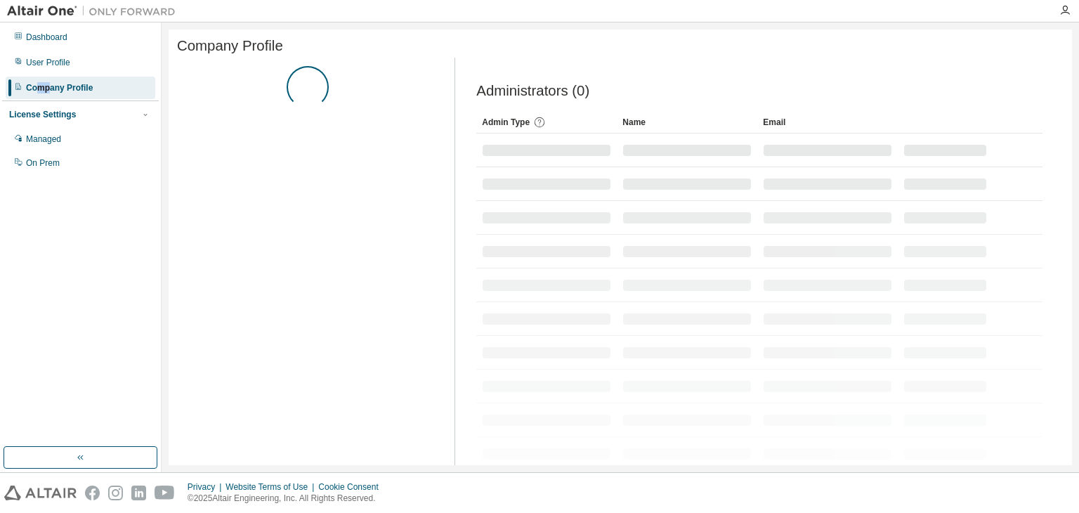
click at [39, 92] on div "Company Profile" at bounding box center [59, 87] width 67 height 11
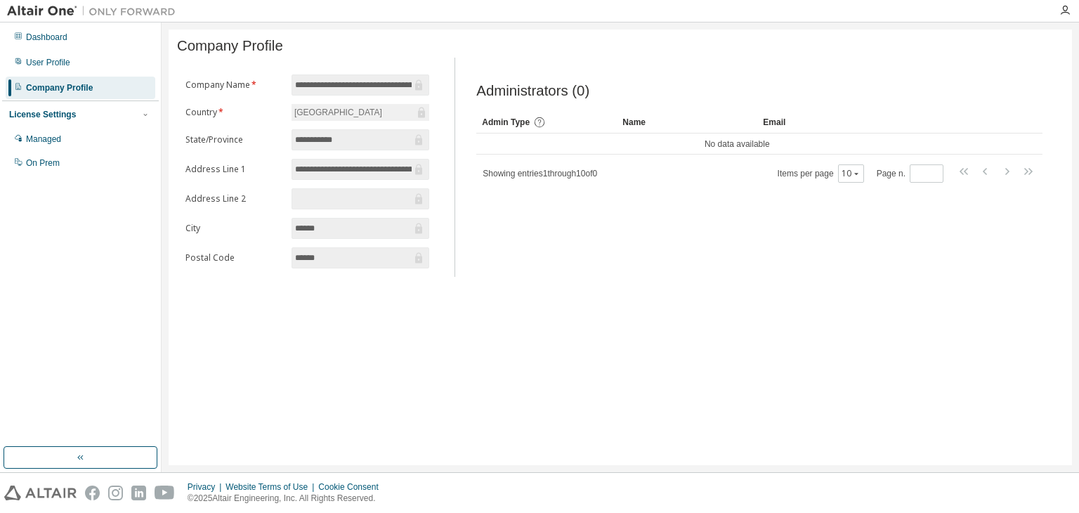
click at [101, 119] on div "License Settings" at bounding box center [80, 114] width 143 height 13
click at [62, 144] on div "Managed" at bounding box center [81, 139] width 150 height 22
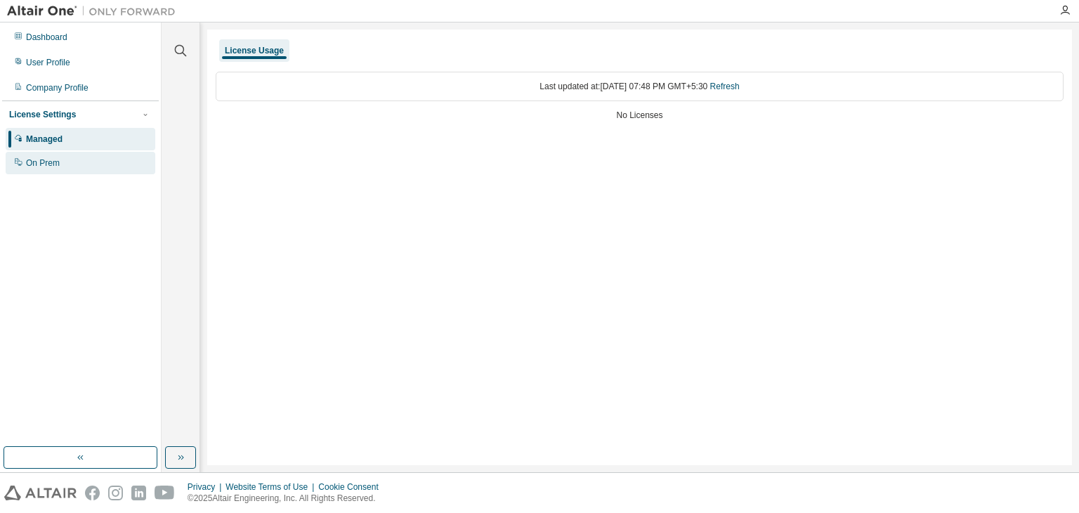
click at [56, 166] on div "On Prem" at bounding box center [43, 162] width 34 height 11
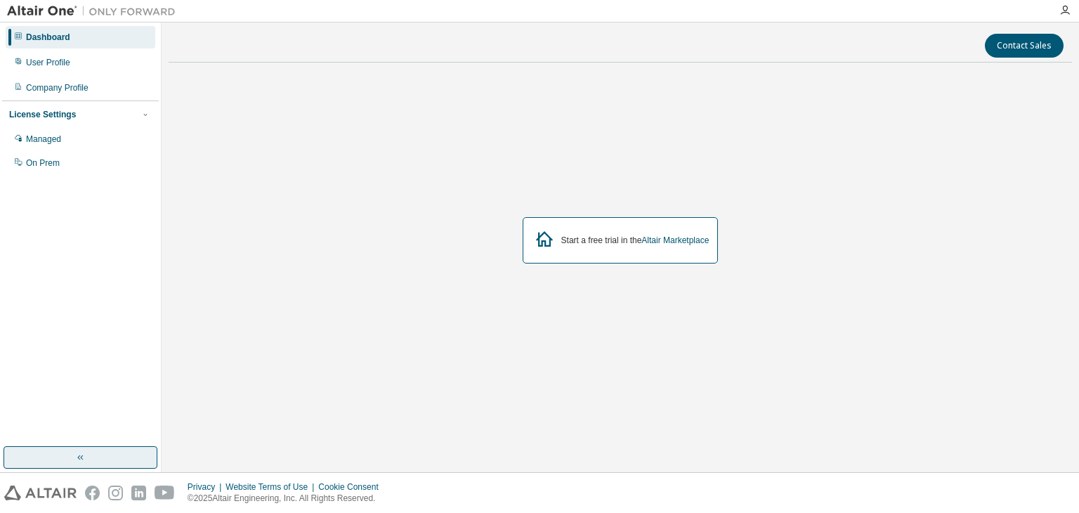
click at [52, 459] on button "button" at bounding box center [81, 457] width 154 height 22
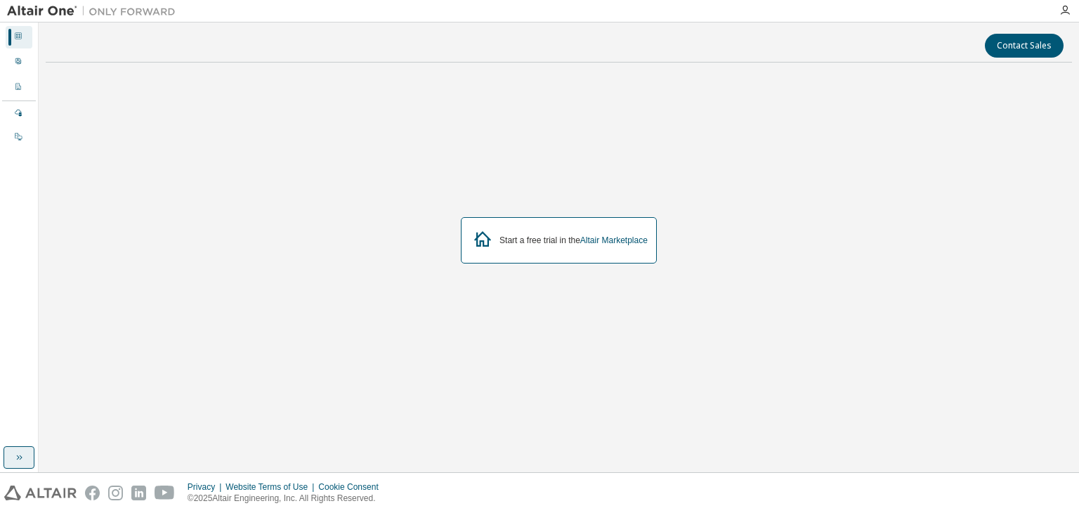
click at [29, 459] on button "button" at bounding box center [19, 457] width 31 height 22
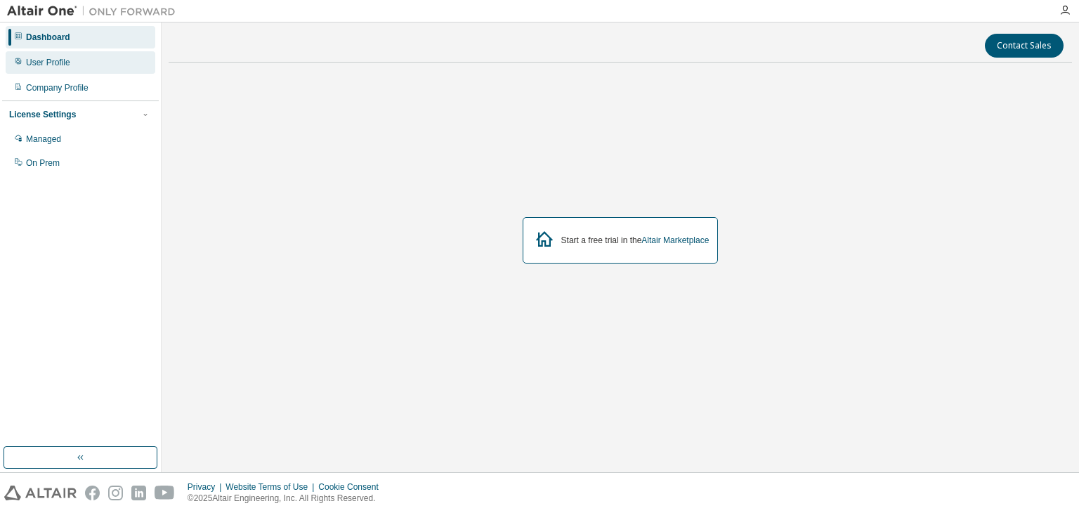
click at [28, 55] on div "User Profile" at bounding box center [81, 62] width 150 height 22
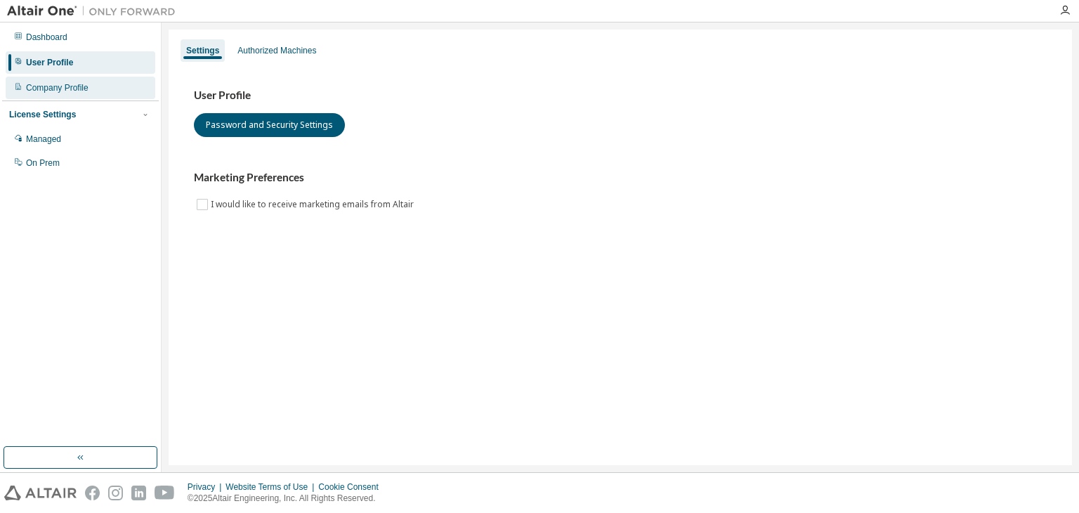
click at [73, 81] on div "Company Profile" at bounding box center [81, 88] width 150 height 22
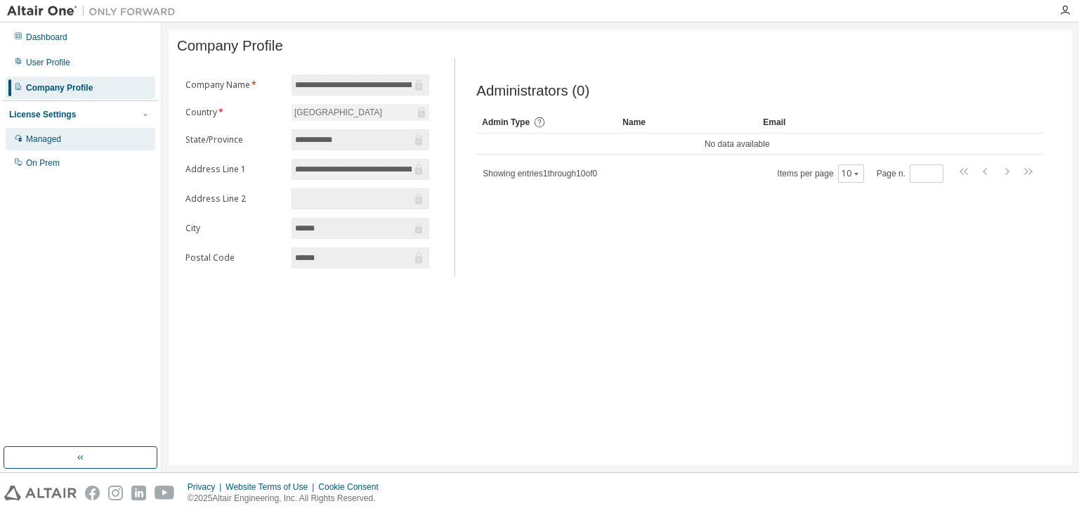
click at [58, 133] on div "Managed" at bounding box center [81, 139] width 150 height 22
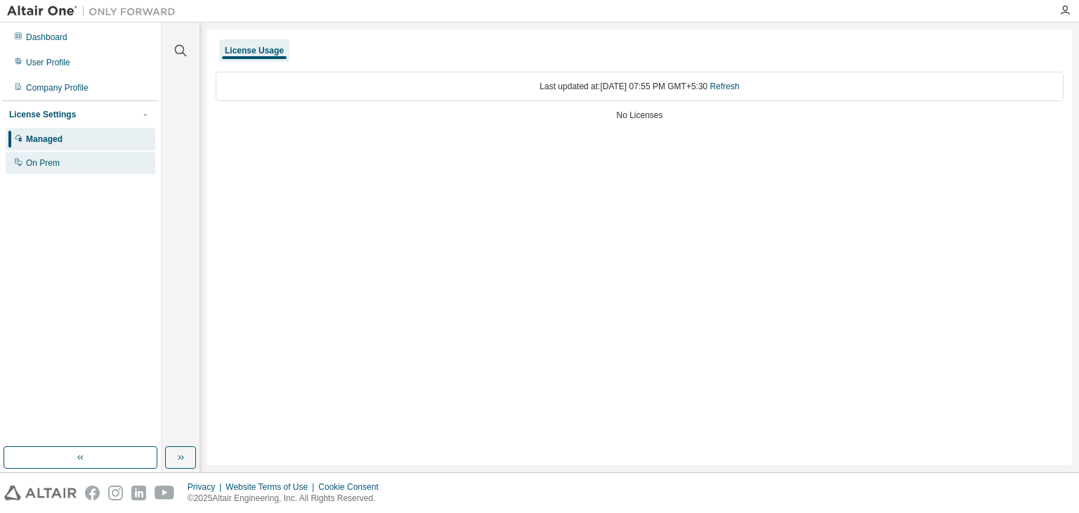
click at [44, 162] on div "On Prem" at bounding box center [43, 162] width 34 height 11
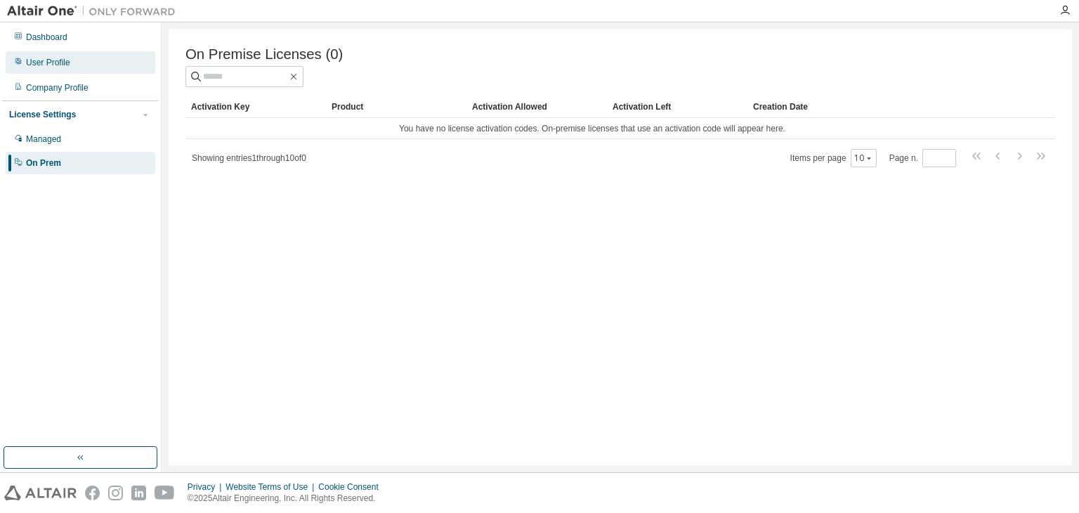
click at [41, 69] on div "User Profile" at bounding box center [81, 62] width 150 height 22
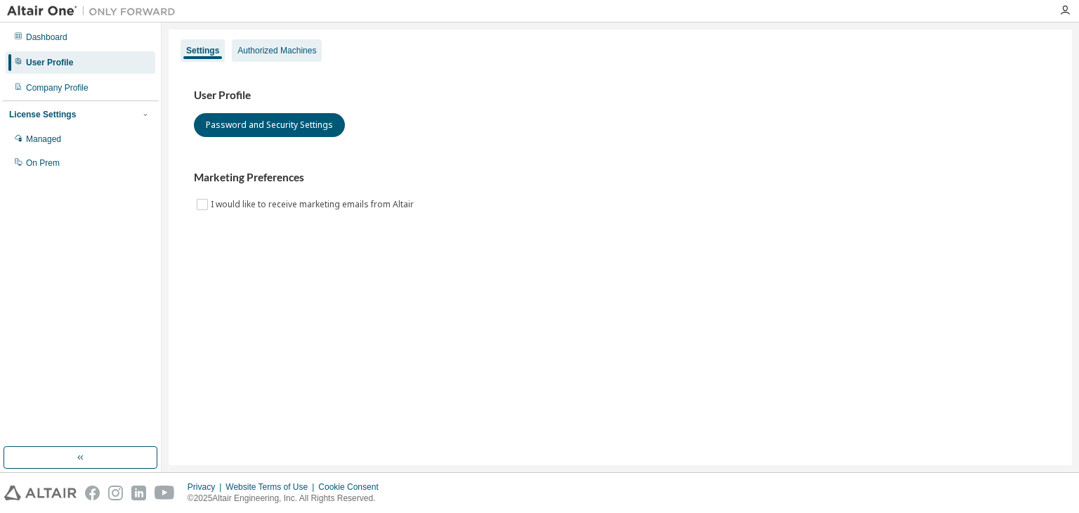
click at [263, 39] on div "Authorized Machines" at bounding box center [277, 50] width 90 height 22
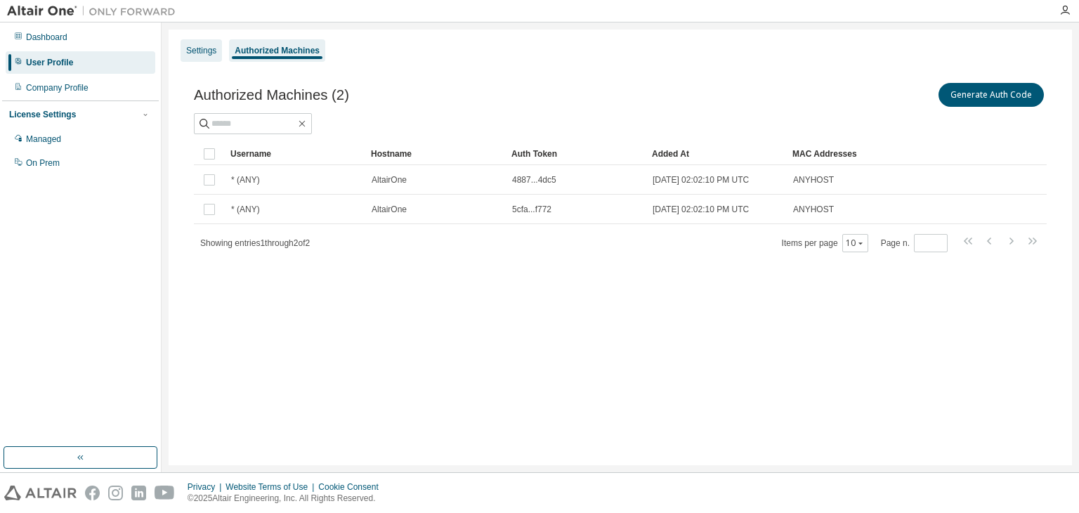
click at [199, 49] on div "Settings" at bounding box center [201, 50] width 30 height 11
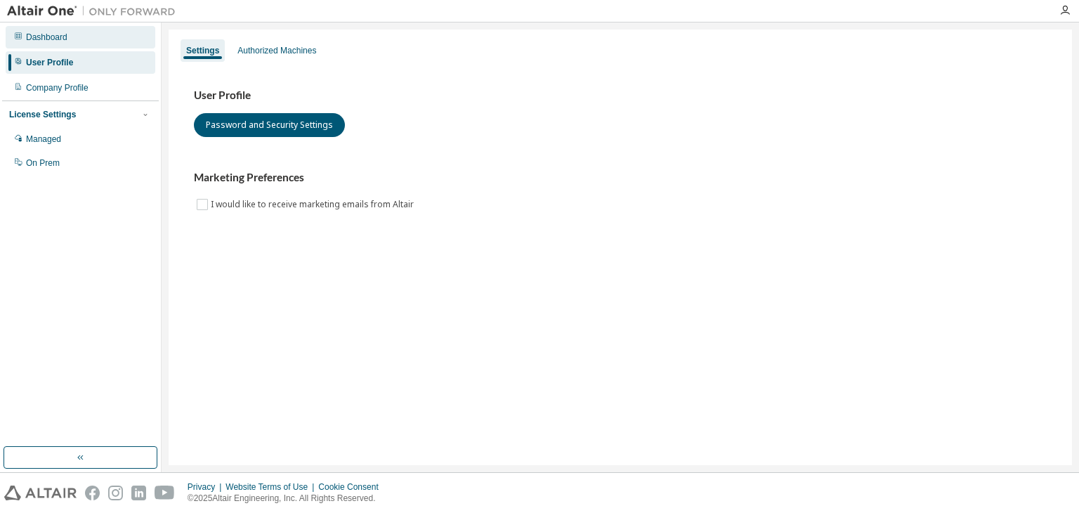
click at [27, 44] on div "Dashboard" at bounding box center [81, 37] width 150 height 22
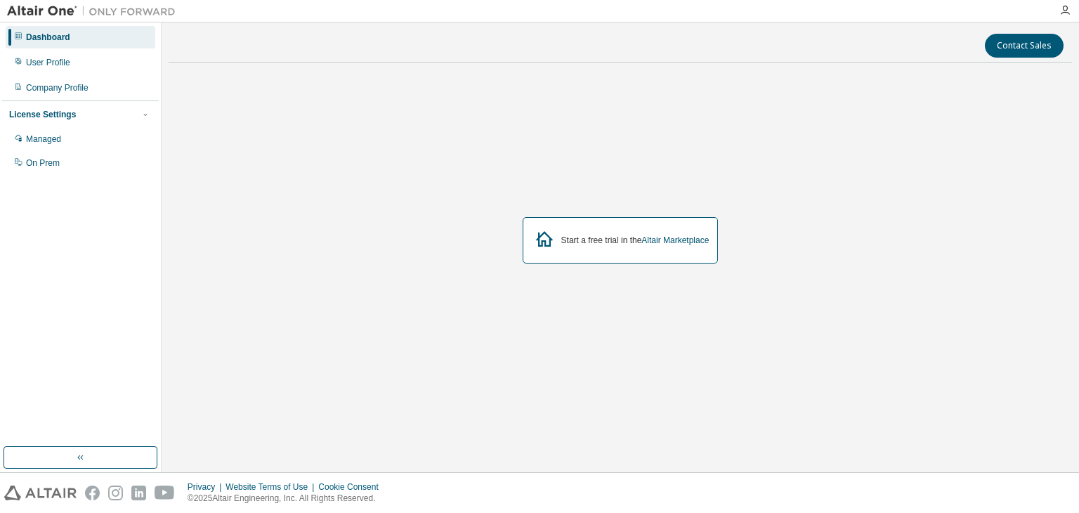
click at [616, 223] on div "Start a free trial in the Altair Marketplace" at bounding box center [620, 240] width 196 height 46
click at [572, 247] on div "Start a free trial in the Altair Marketplace" at bounding box center [620, 240] width 196 height 46
click at [546, 237] on icon at bounding box center [544, 238] width 25 height 25
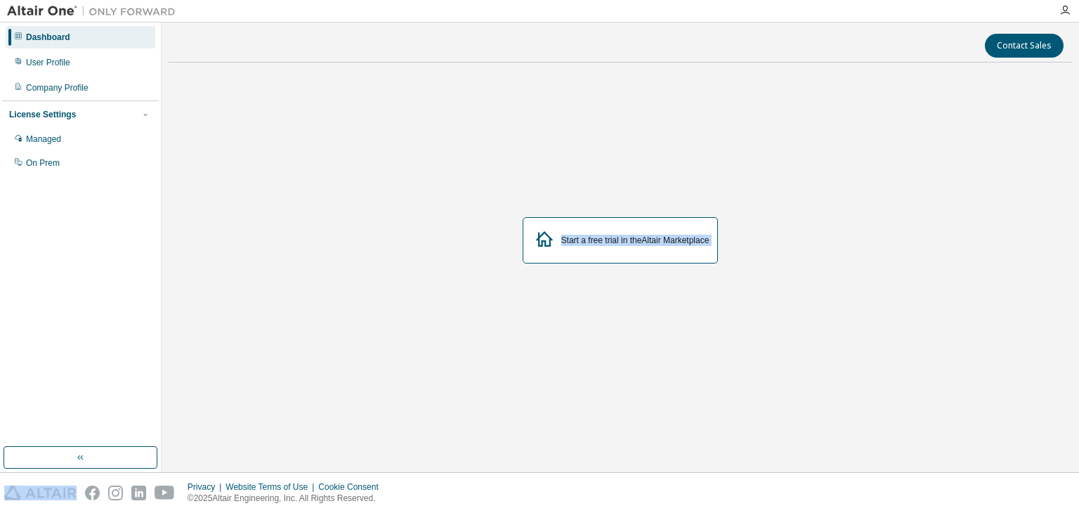
click at [546, 237] on icon at bounding box center [544, 238] width 25 height 25
click at [857, 161] on div "Start a free trial in the Altair Marketplace" at bounding box center [620, 241] width 903 height 334
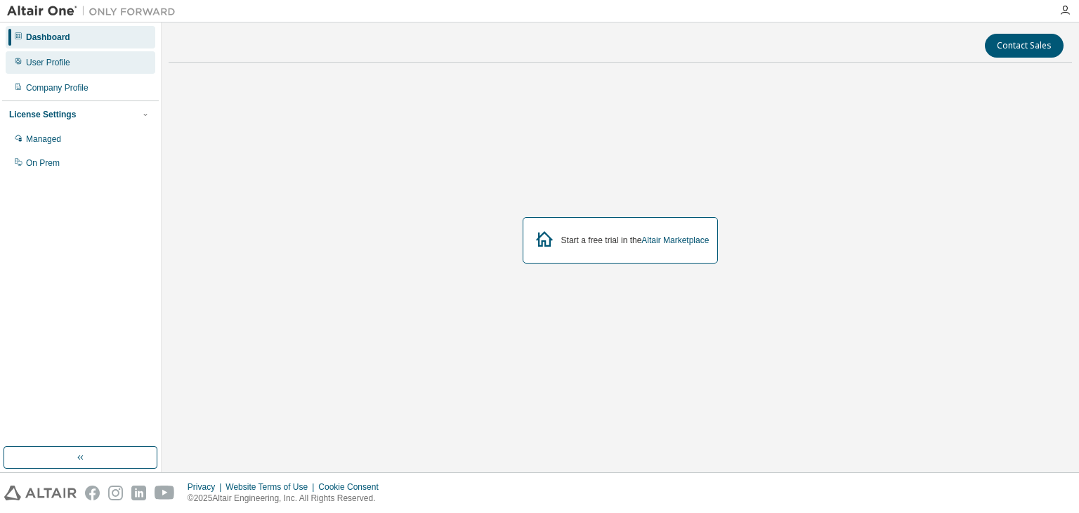
click at [55, 64] on div "User Profile" at bounding box center [48, 62] width 44 height 11
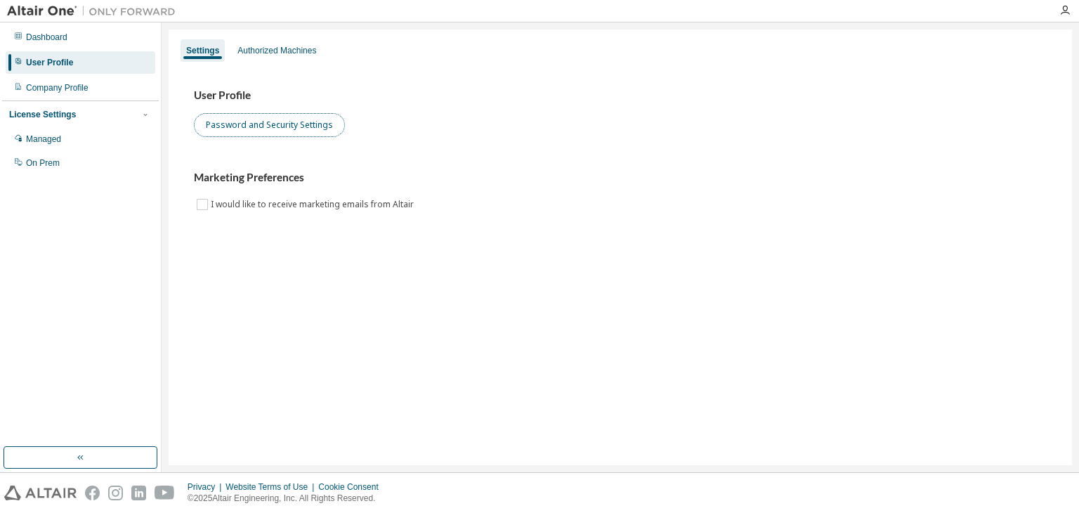
click at [228, 124] on button "Password and Security Settings" at bounding box center [269, 125] width 151 height 24
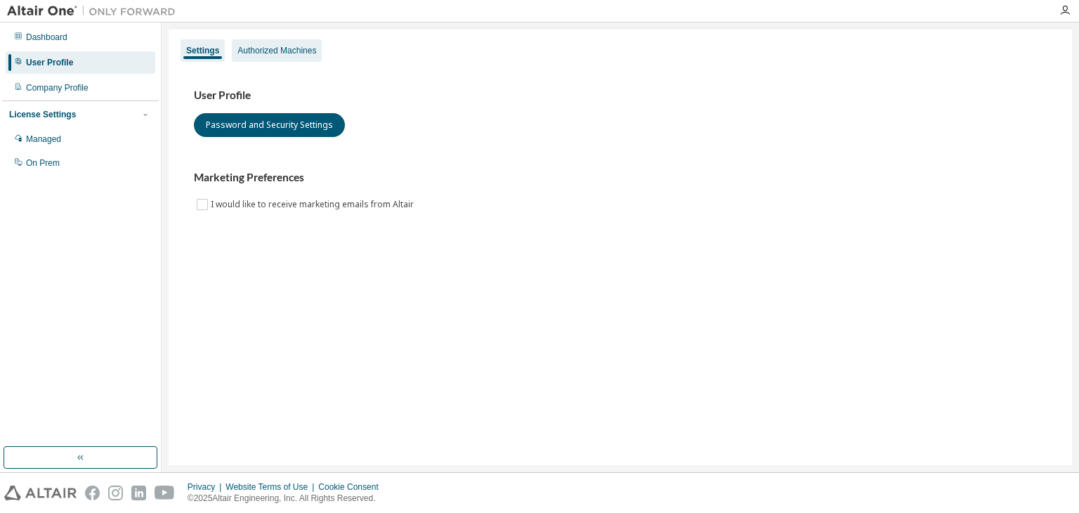
click at [249, 54] on div "Authorized Machines" at bounding box center [276, 50] width 79 height 11
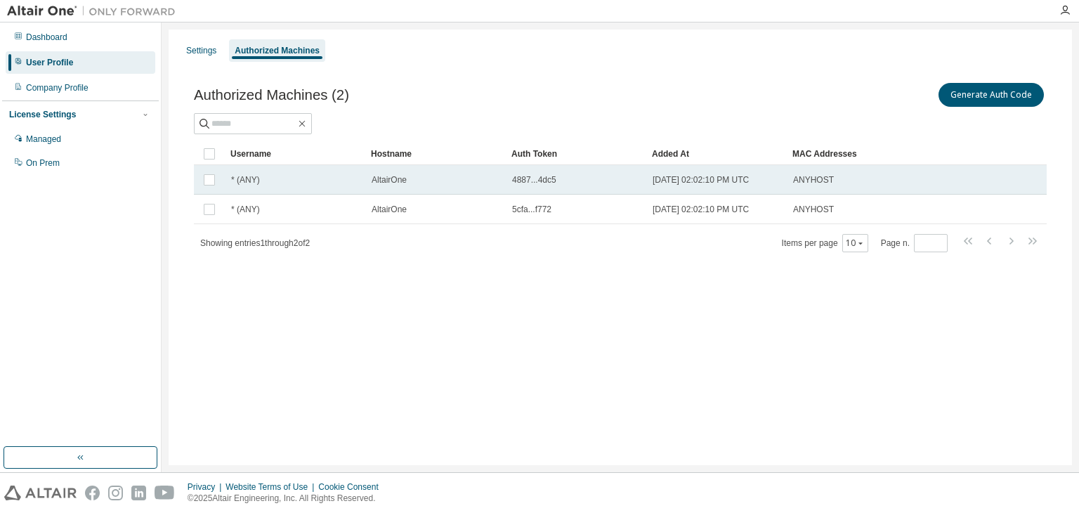
click at [692, 187] on td "[DATE] 02:02:10 PM UTC" at bounding box center [716, 179] width 140 height 29
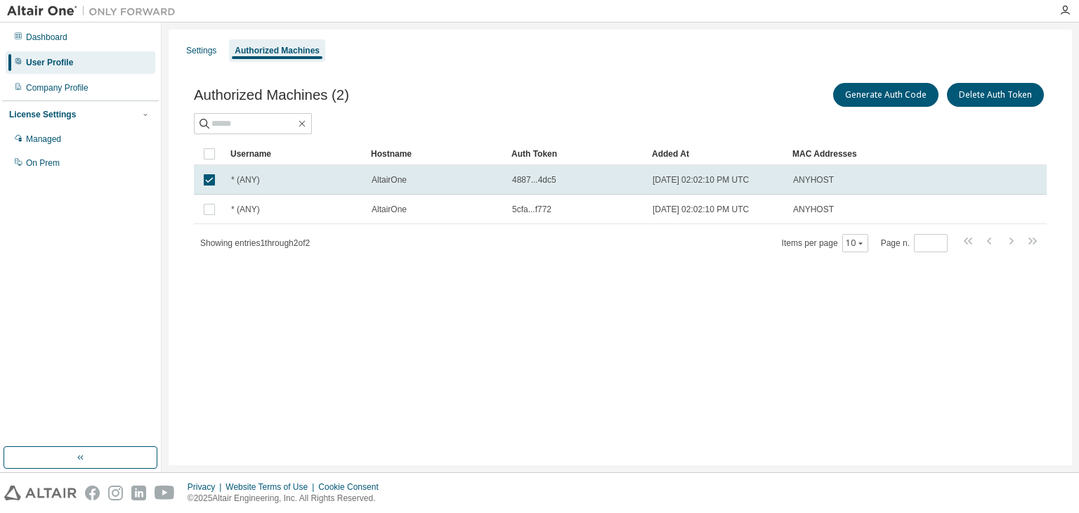
click at [692, 187] on td "[DATE] 02:02:10 PM UTC" at bounding box center [716, 179] width 140 height 29
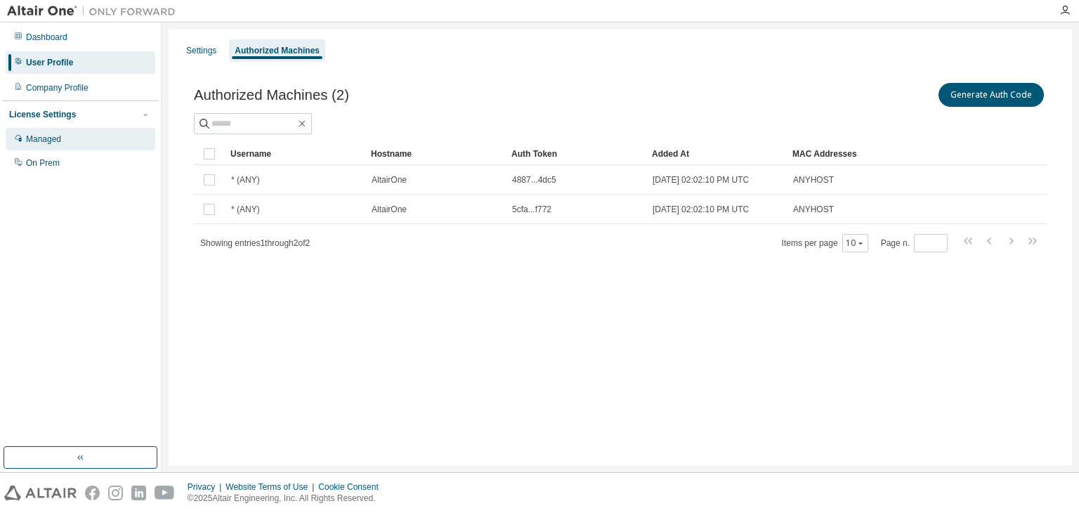
click at [53, 136] on div "Managed" at bounding box center [43, 138] width 35 height 11
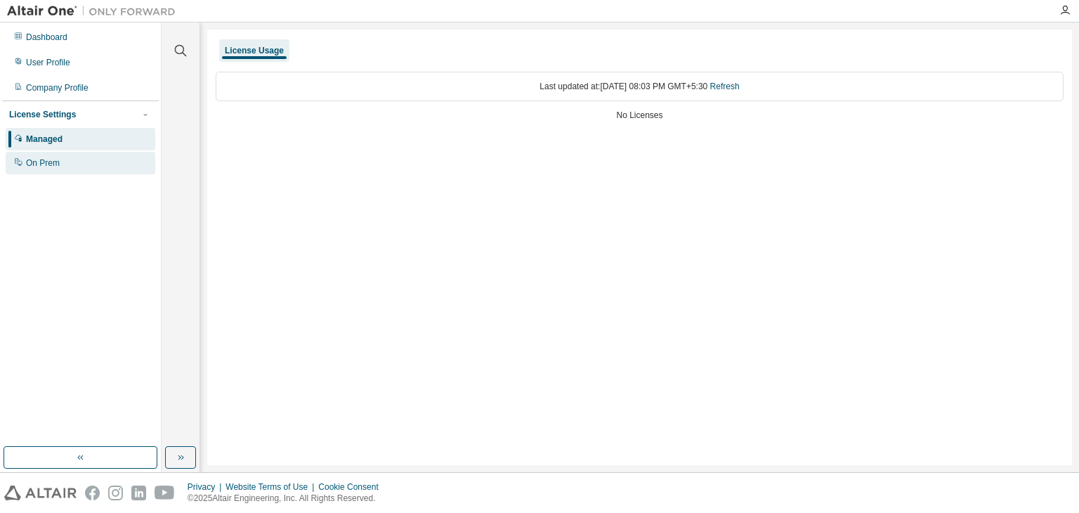
click at [37, 165] on div "On Prem" at bounding box center [43, 162] width 34 height 11
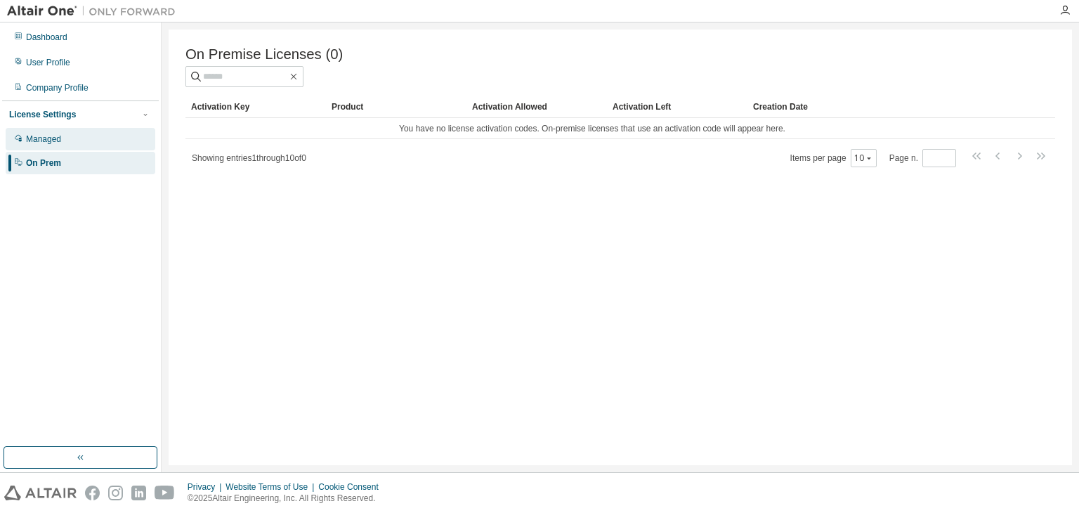
click at [20, 133] on div at bounding box center [18, 138] width 8 height 11
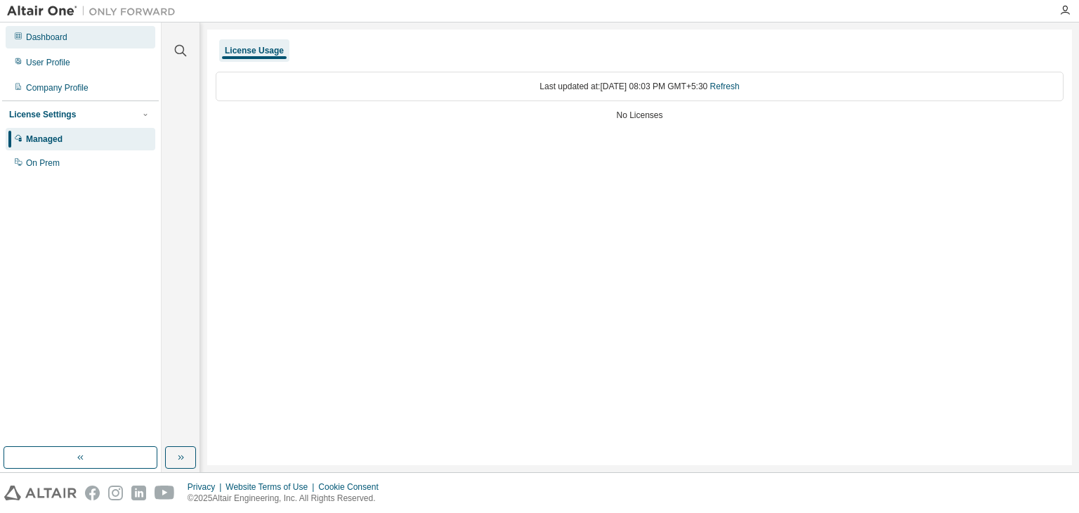
click at [19, 34] on icon at bounding box center [18, 35] width 7 height 7
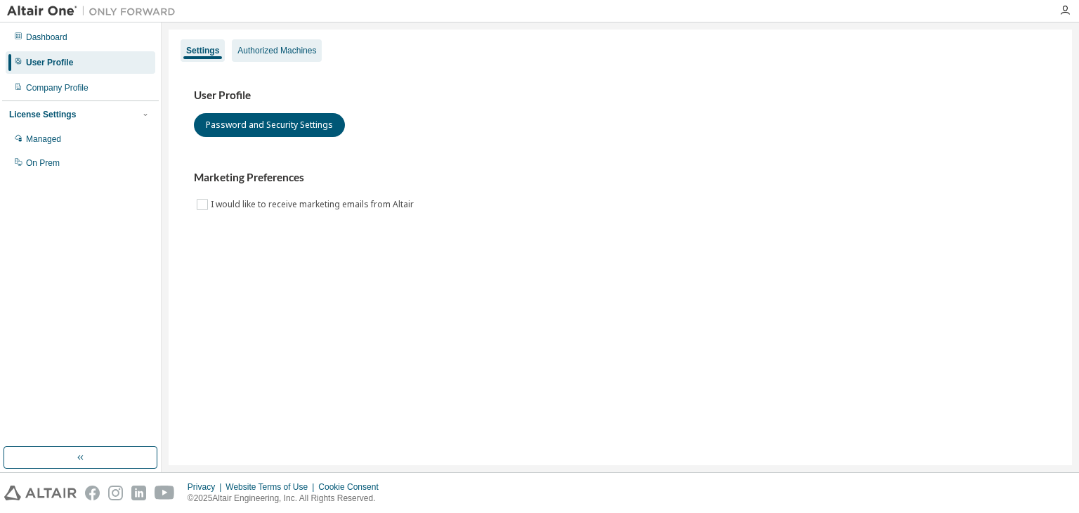
click at [256, 47] on div "Authorized Machines" at bounding box center [276, 50] width 79 height 11
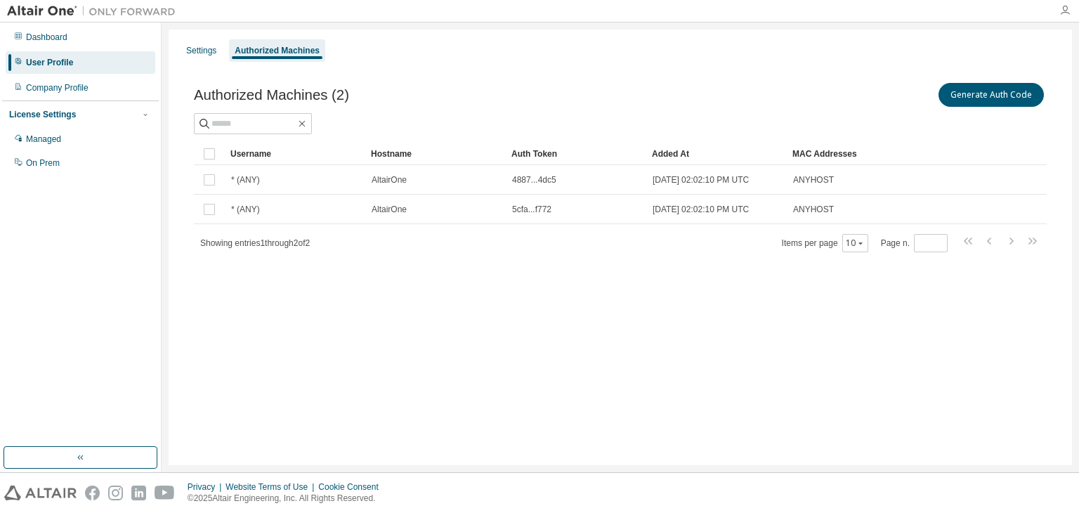
click at [1066, 9] on icon "button" at bounding box center [1064, 10] width 11 height 11
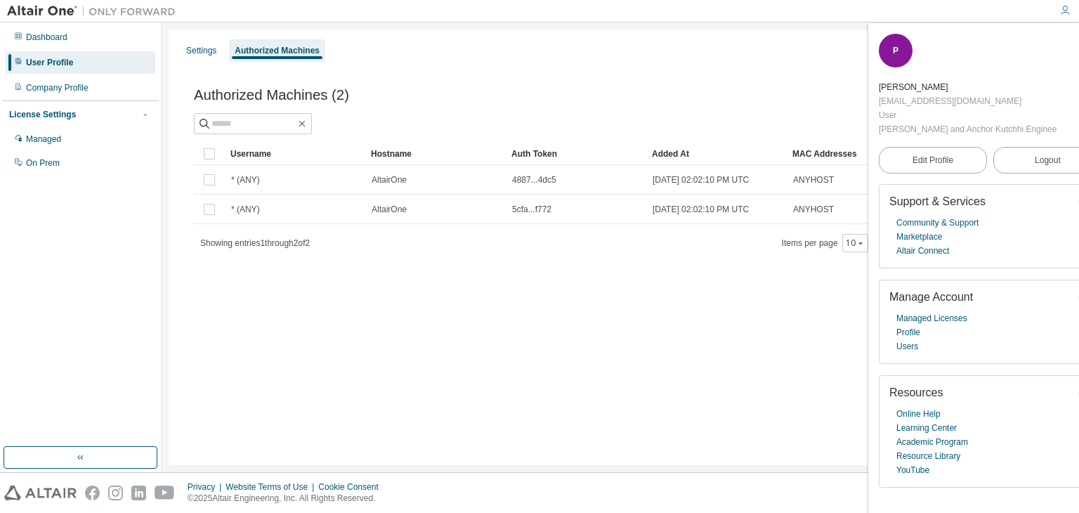
click at [813, 308] on div "Settings Authorized Machines Authorized Machines (2) Generate Auth Code Clear L…" at bounding box center [620, 246] width 903 height 435
